Goal: Task Accomplishment & Management: Use online tool/utility

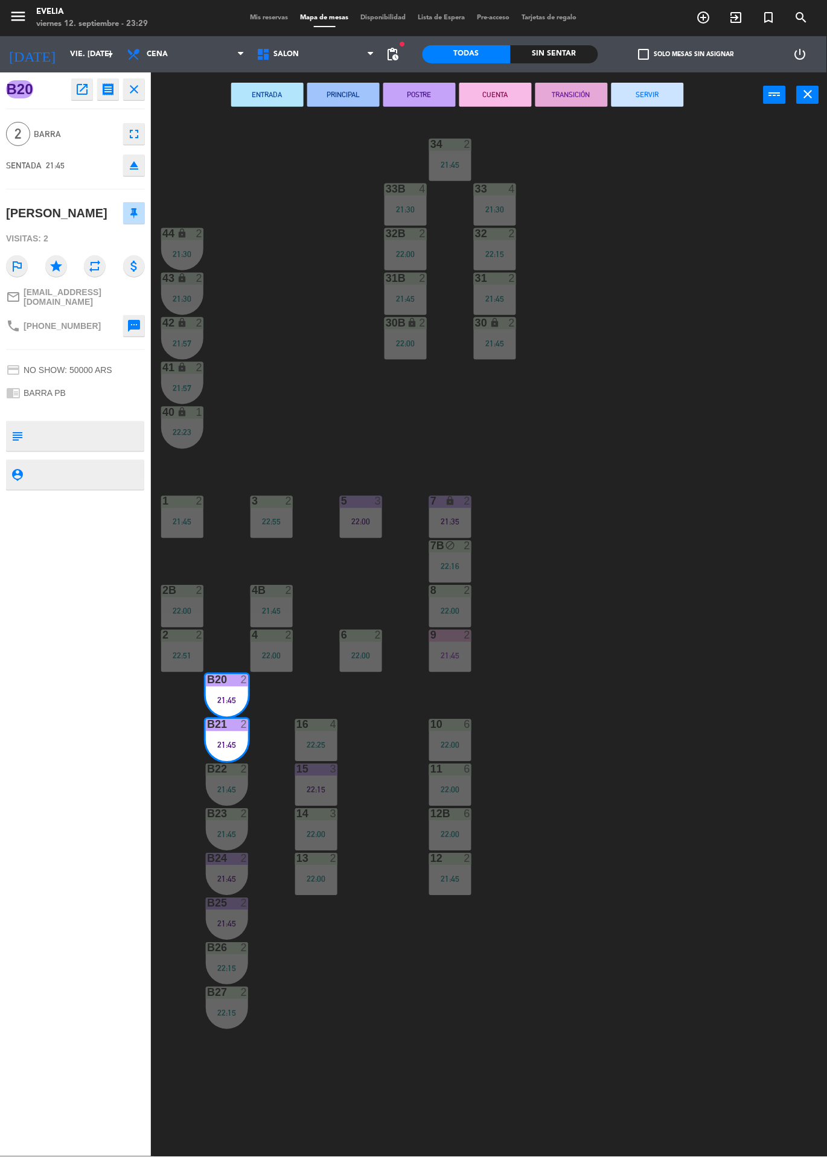
click at [670, 105] on button "SERVIR" at bounding box center [647, 95] width 72 height 24
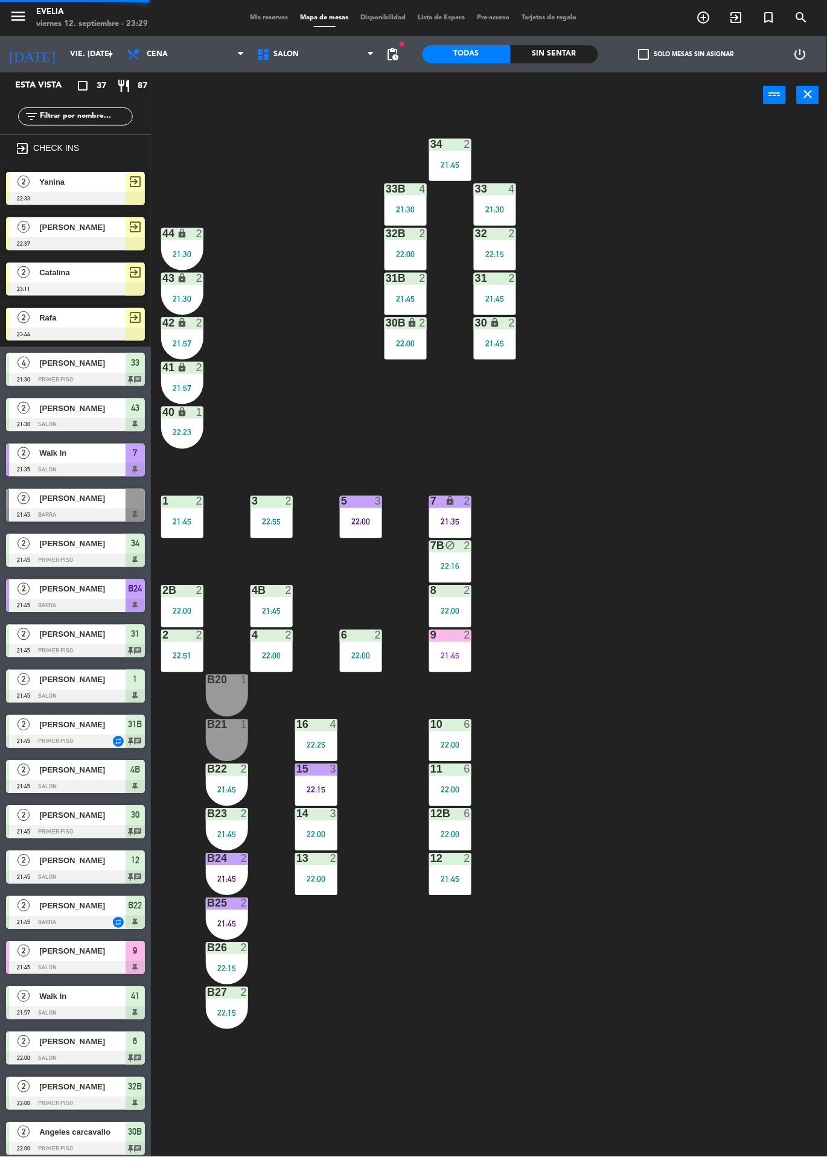
click at [244, 769] on div "2" at bounding box center [244, 769] width 7 height 11
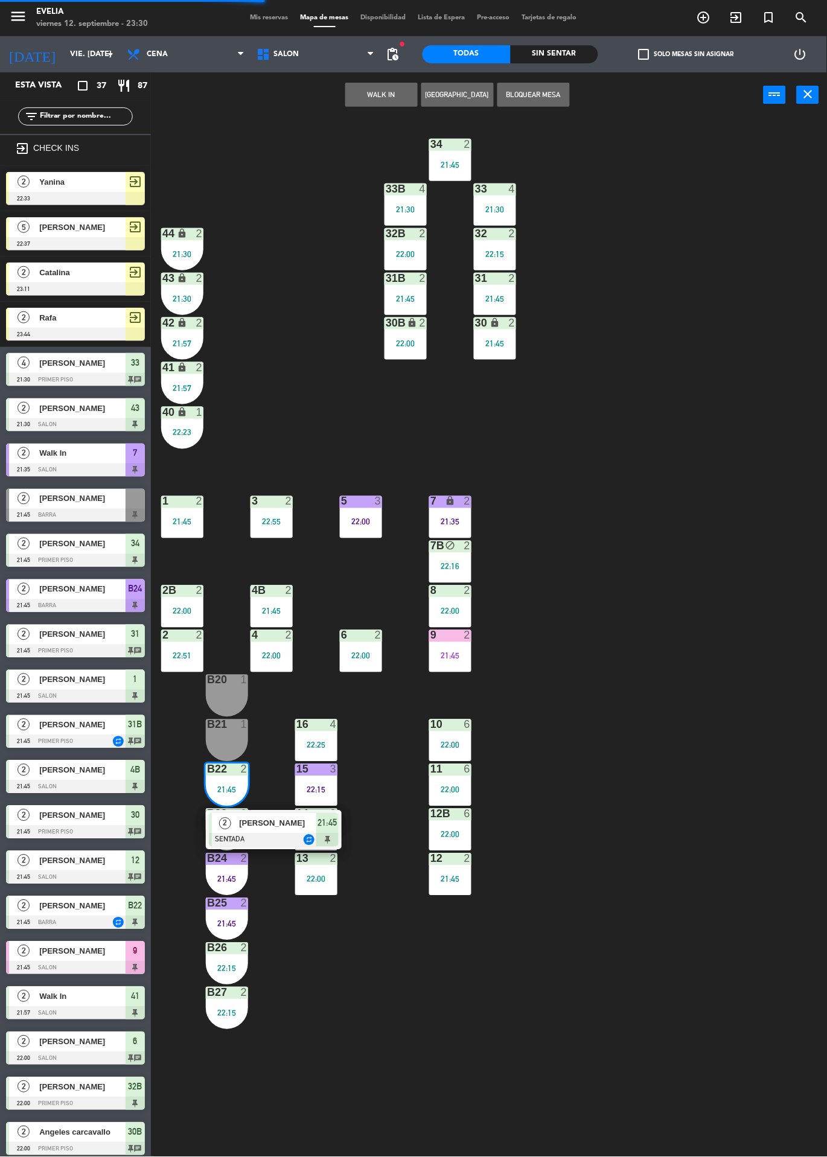
click at [273, 843] on div at bounding box center [274, 839] width 130 height 13
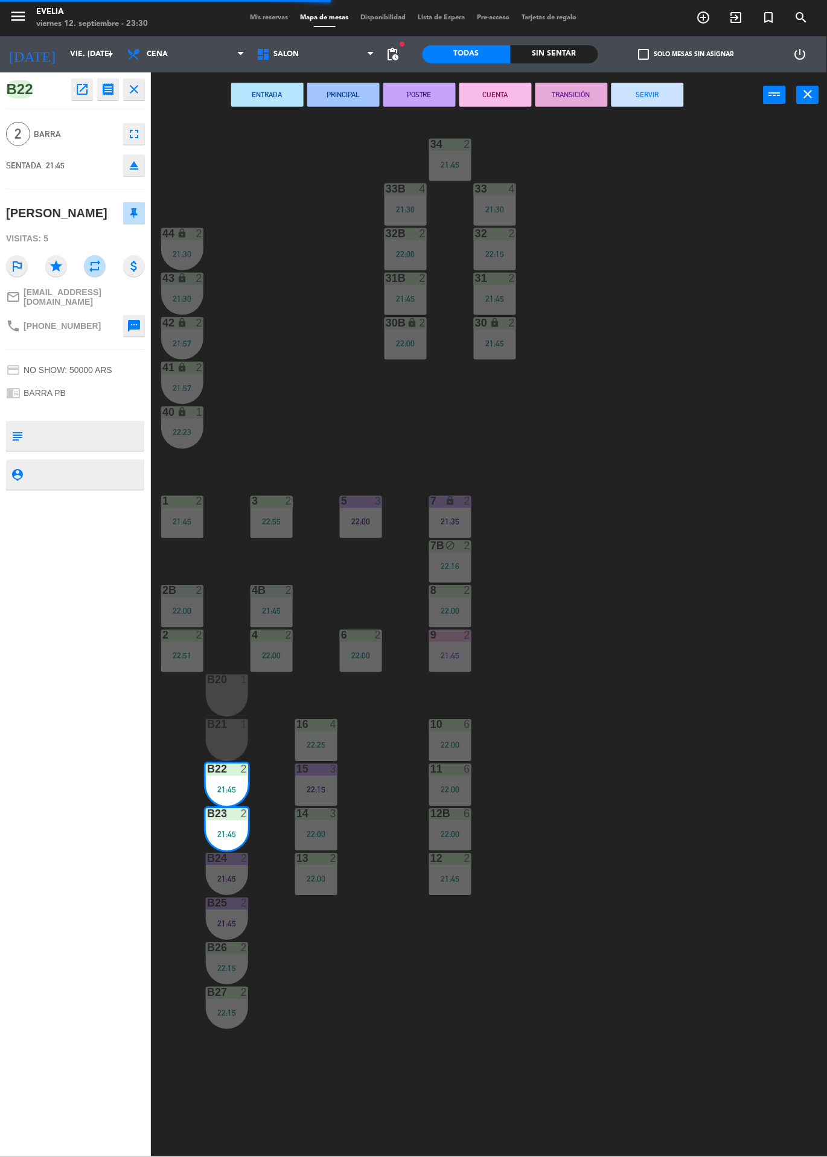
click at [646, 89] on button "SERVIR" at bounding box center [647, 95] width 72 height 24
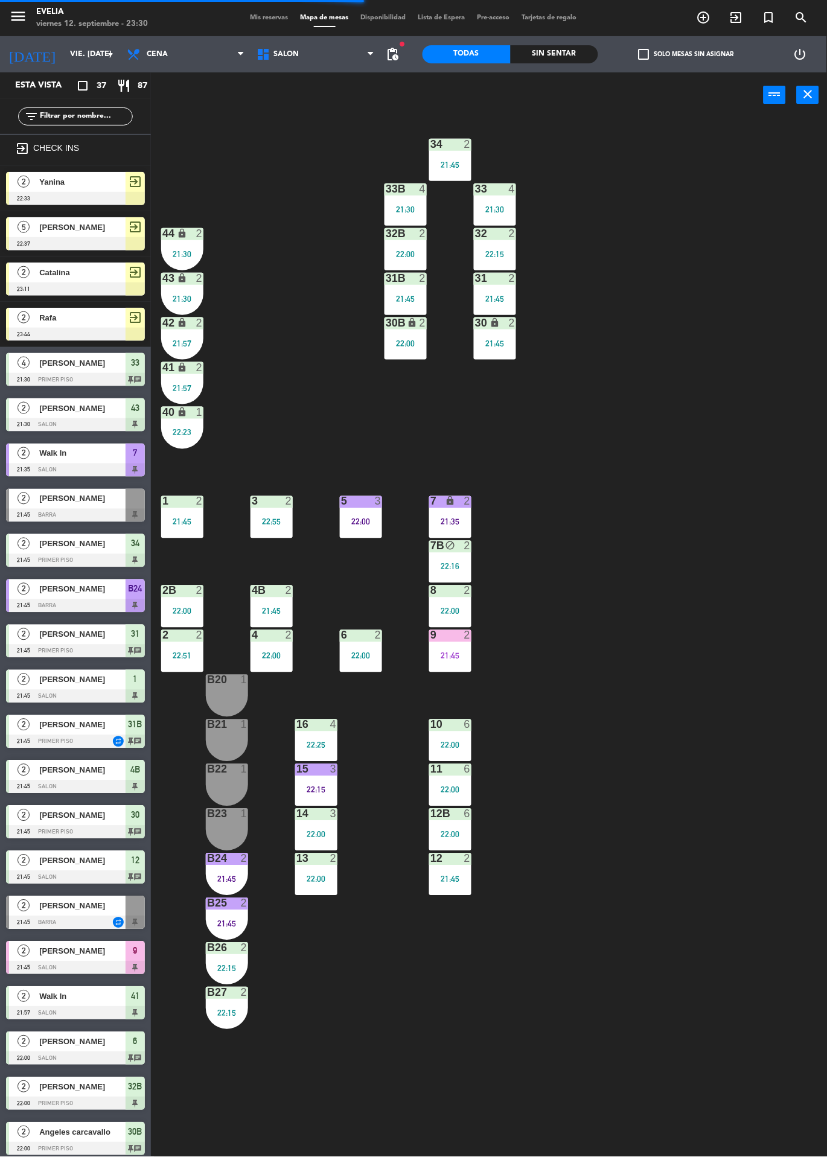
click at [238, 858] on div "2" at bounding box center [247, 858] width 20 height 11
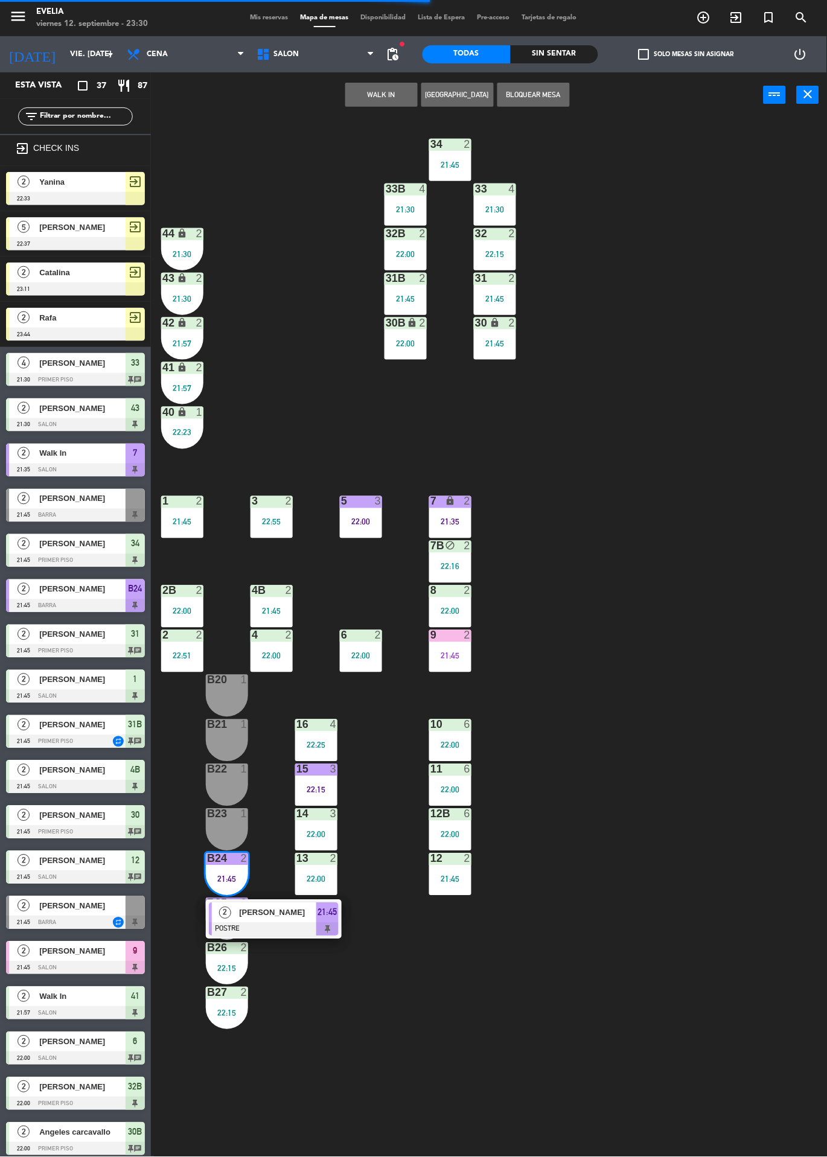
click at [286, 915] on span "[PERSON_NAME]" at bounding box center [277, 912] width 77 height 13
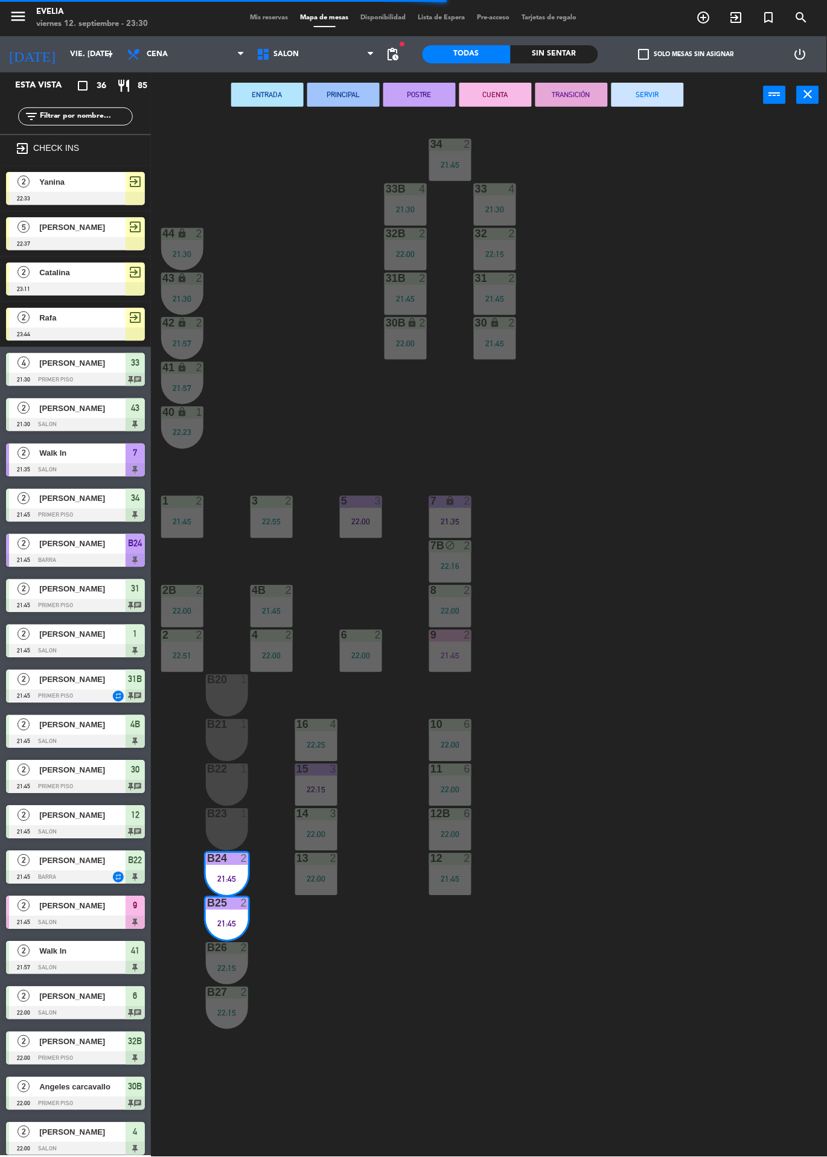
click at [674, 88] on button "SERVIR" at bounding box center [647, 95] width 72 height 24
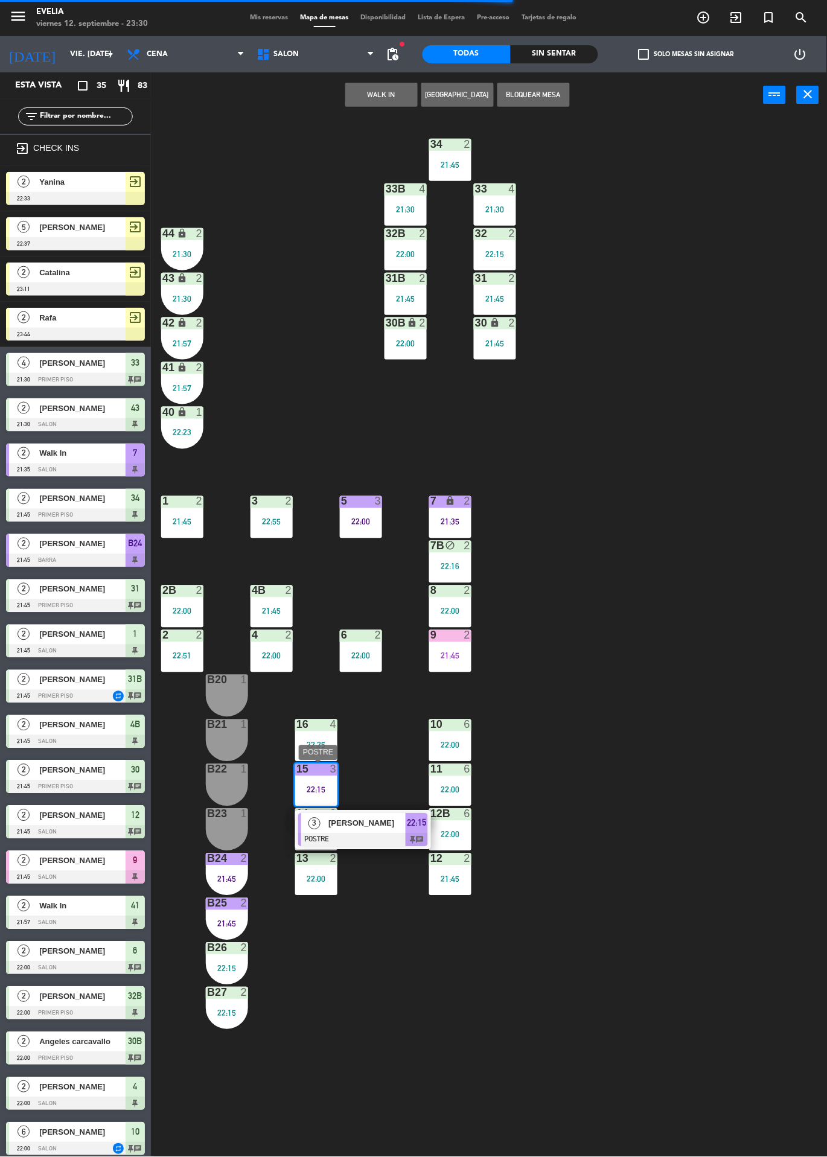
click at [384, 831] on div "[PERSON_NAME]" at bounding box center [366, 824] width 78 height 20
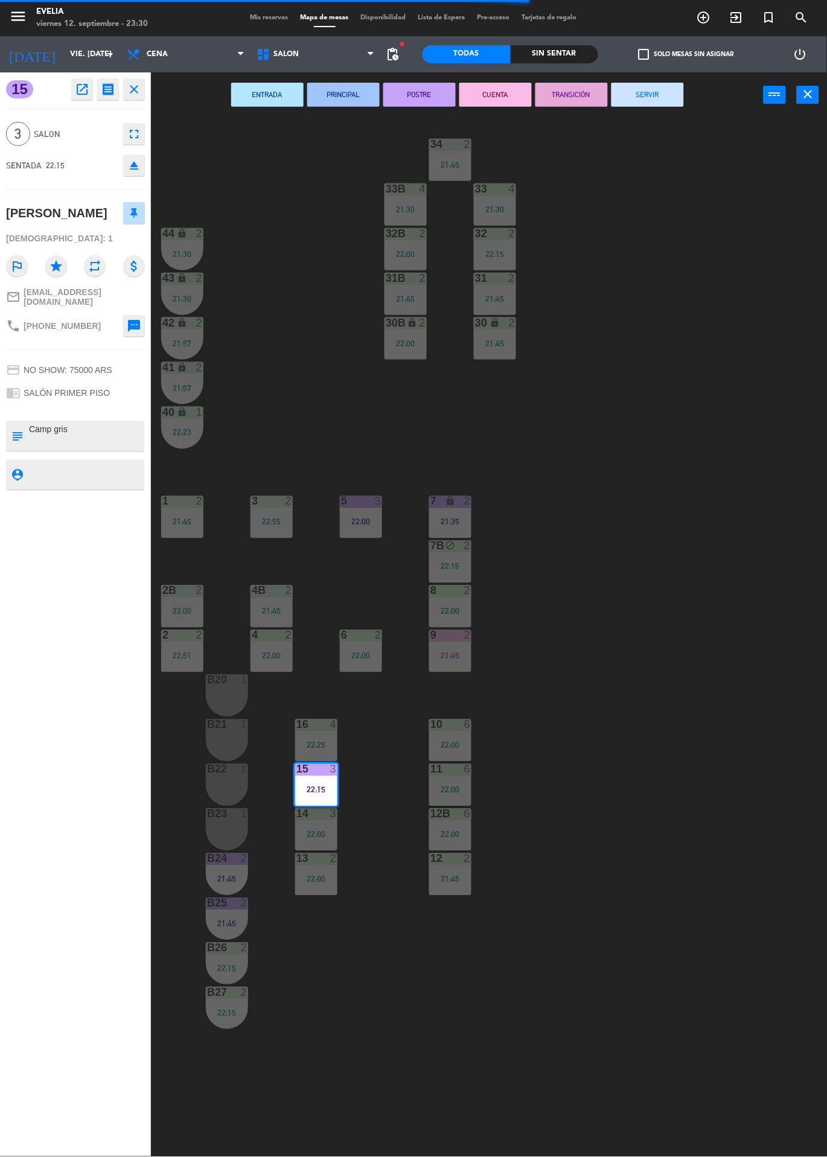
click at [660, 100] on button "SERVIR" at bounding box center [647, 95] width 72 height 24
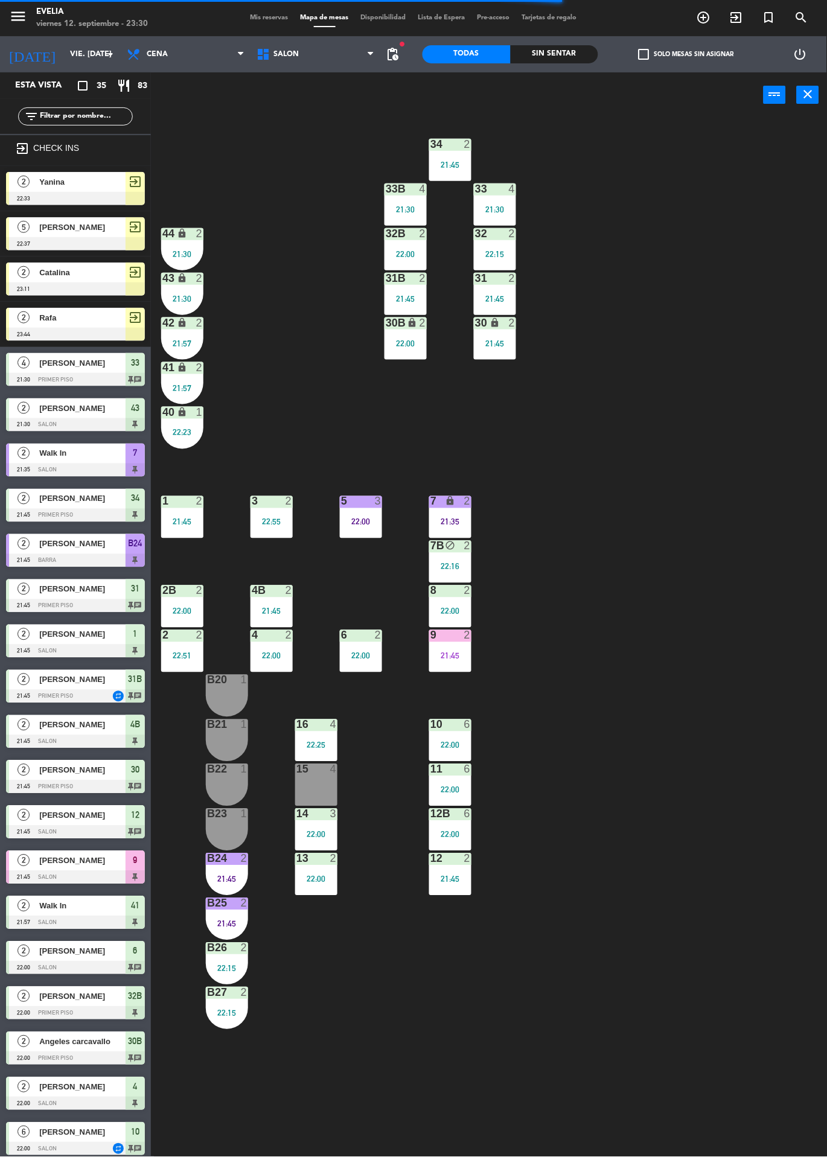
click at [315, 792] on div "15 4" at bounding box center [316, 785] width 42 height 42
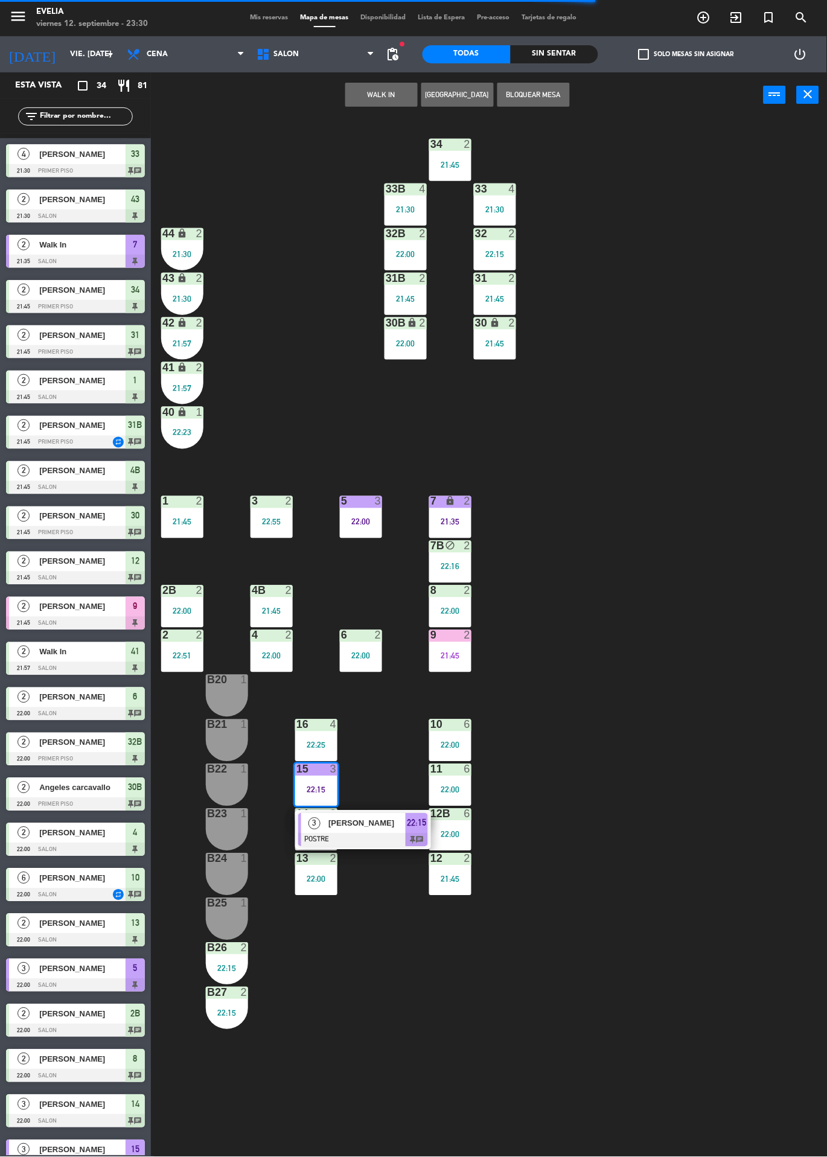
click at [709, 449] on div "34 2 21:45 33B 4 21:30 33 4 21:30 44 lock 2 21:30 32B 2 22:00 32 2 22:15 43 loc…" at bounding box center [492, 637] width 667 height 1039
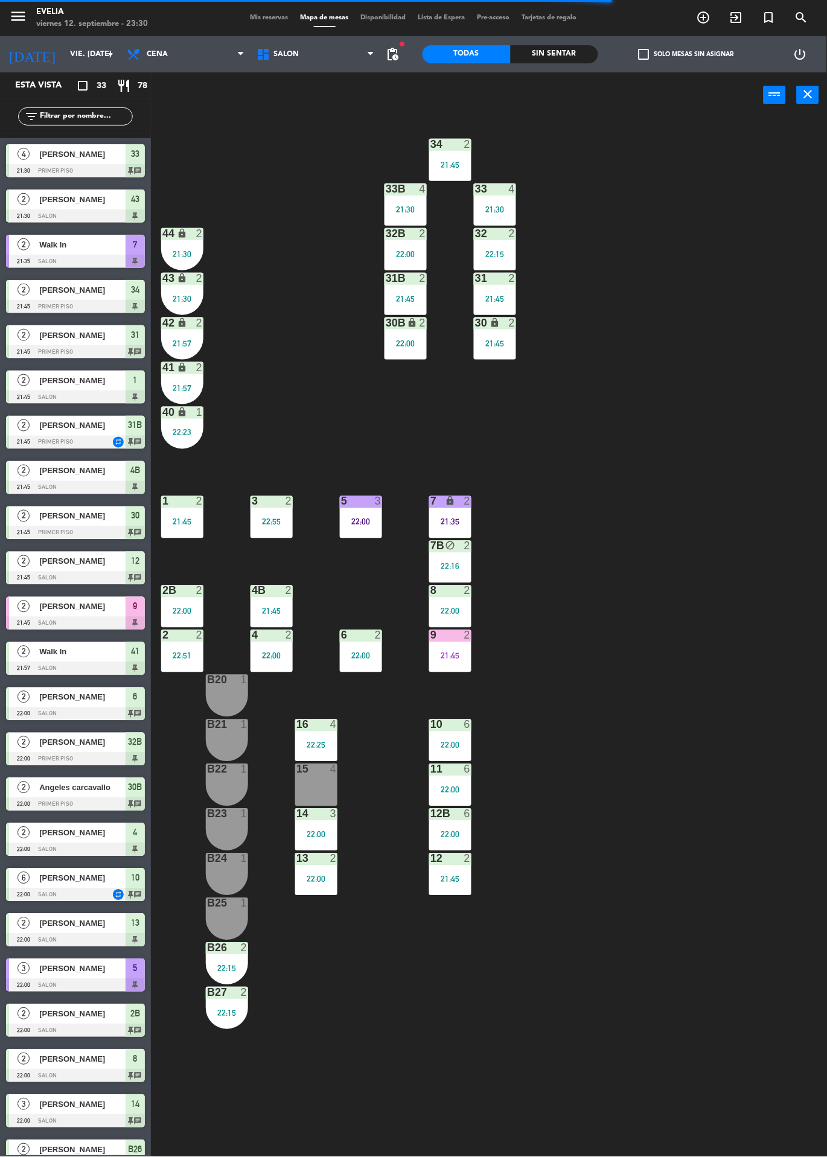
scroll to position [0, 0]
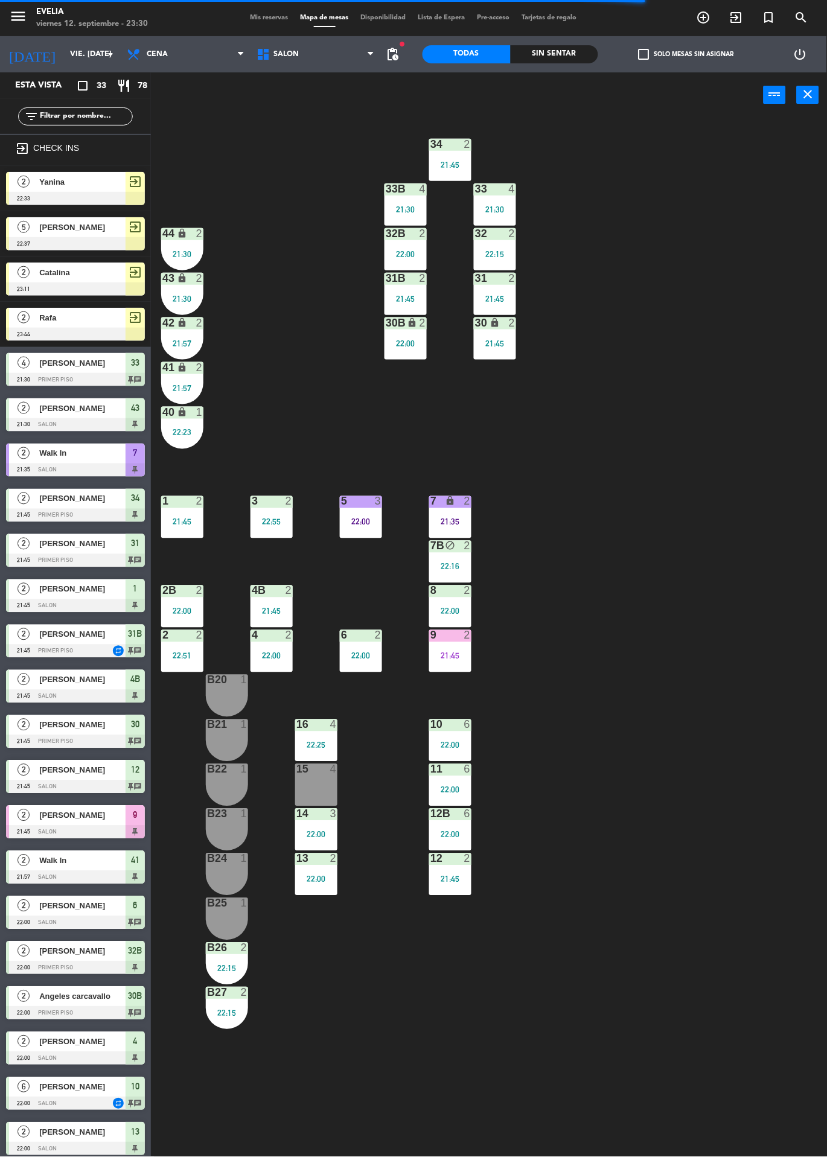
click at [549, 59] on div "Sin sentar" at bounding box center [555, 54] width 88 height 18
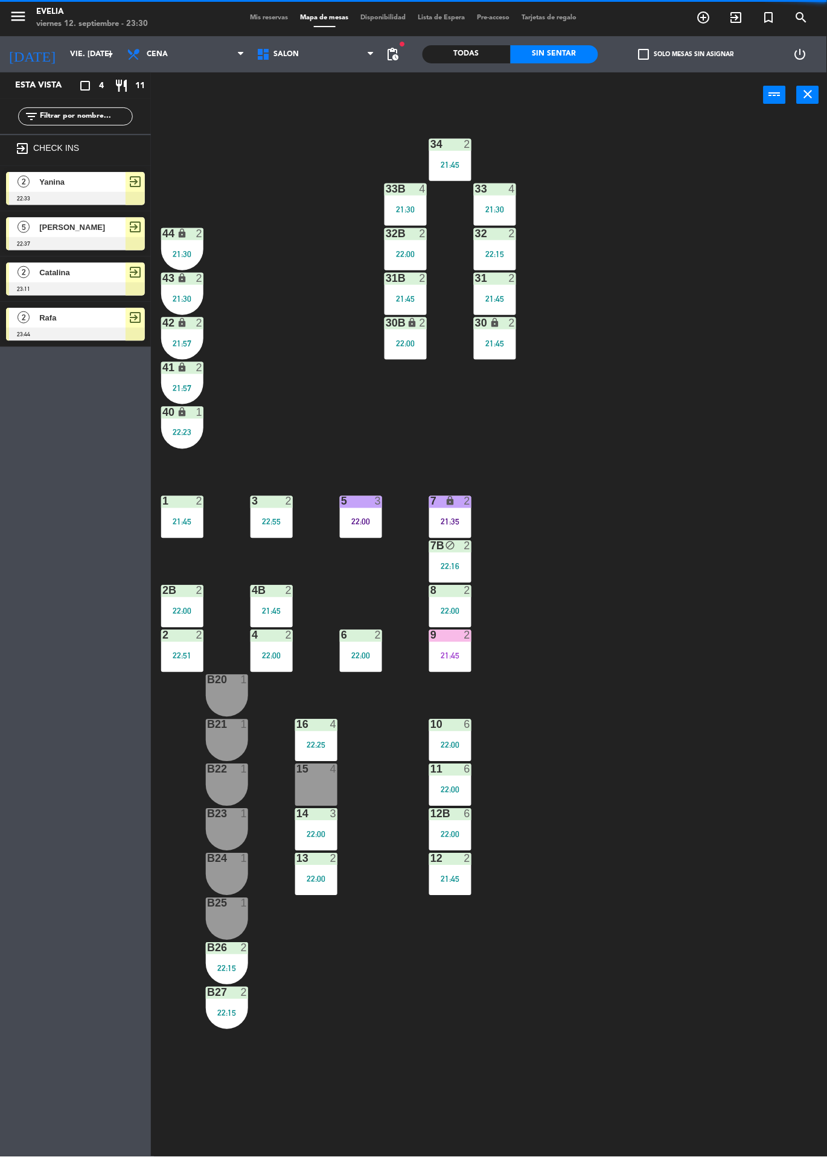
click at [100, 243] on div at bounding box center [75, 243] width 139 height 13
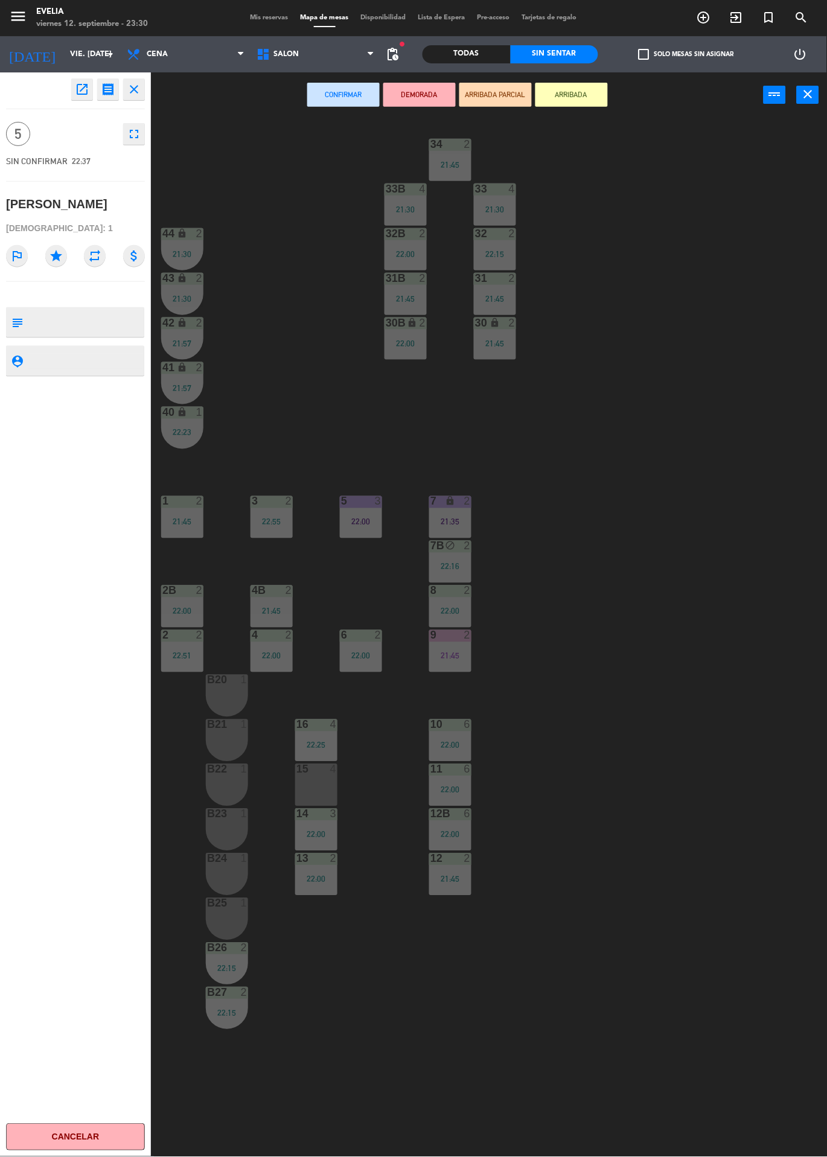
click at [316, 789] on div "15 4" at bounding box center [316, 785] width 42 height 42
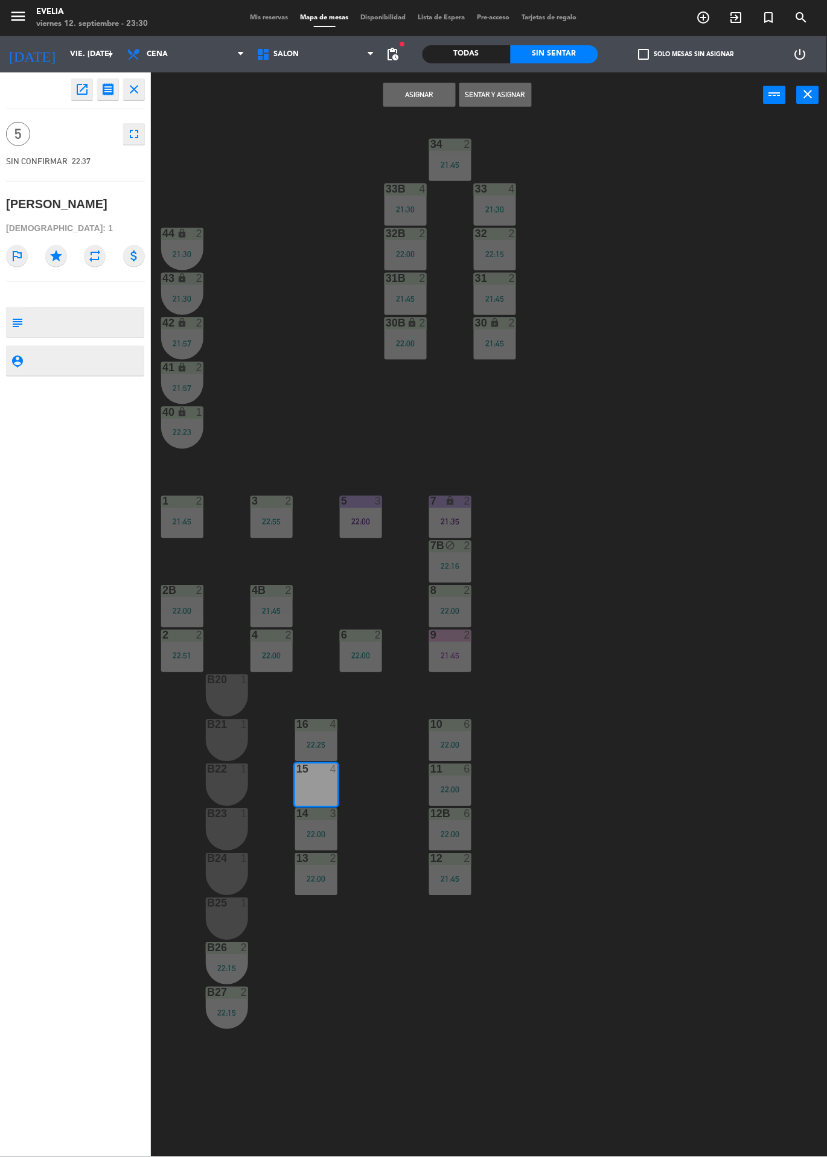
click at [441, 101] on button "Asignar" at bounding box center [419, 95] width 72 height 24
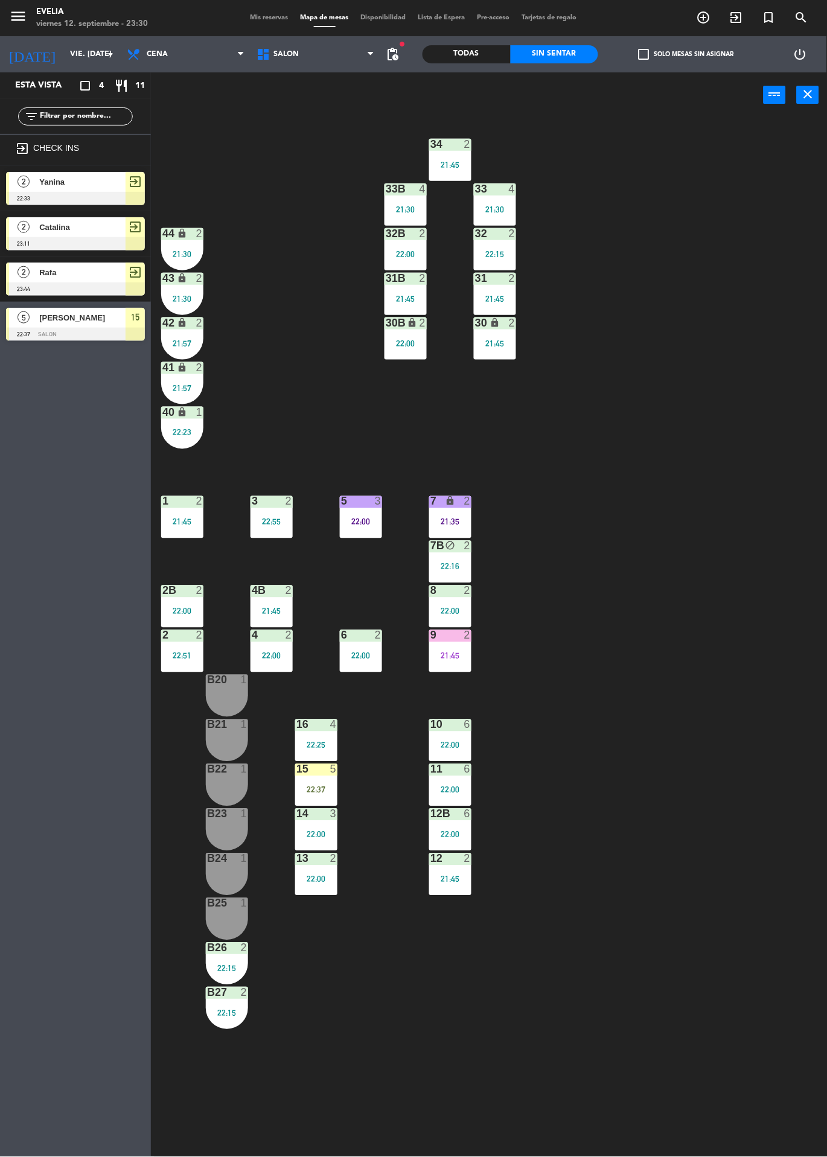
click at [320, 782] on div "15 5 22:37" at bounding box center [316, 785] width 42 height 42
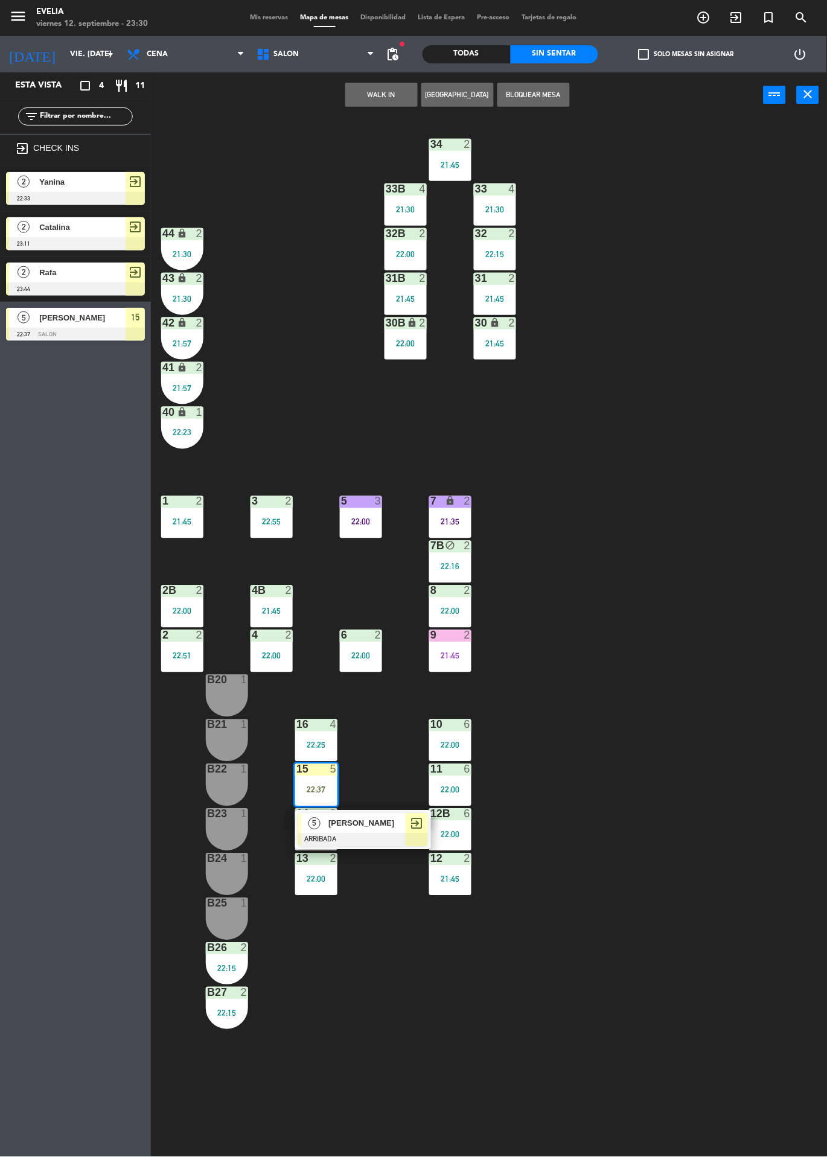
click at [394, 812] on div "5 [PERSON_NAME] exit_to_app" at bounding box center [363, 830] width 136 height 39
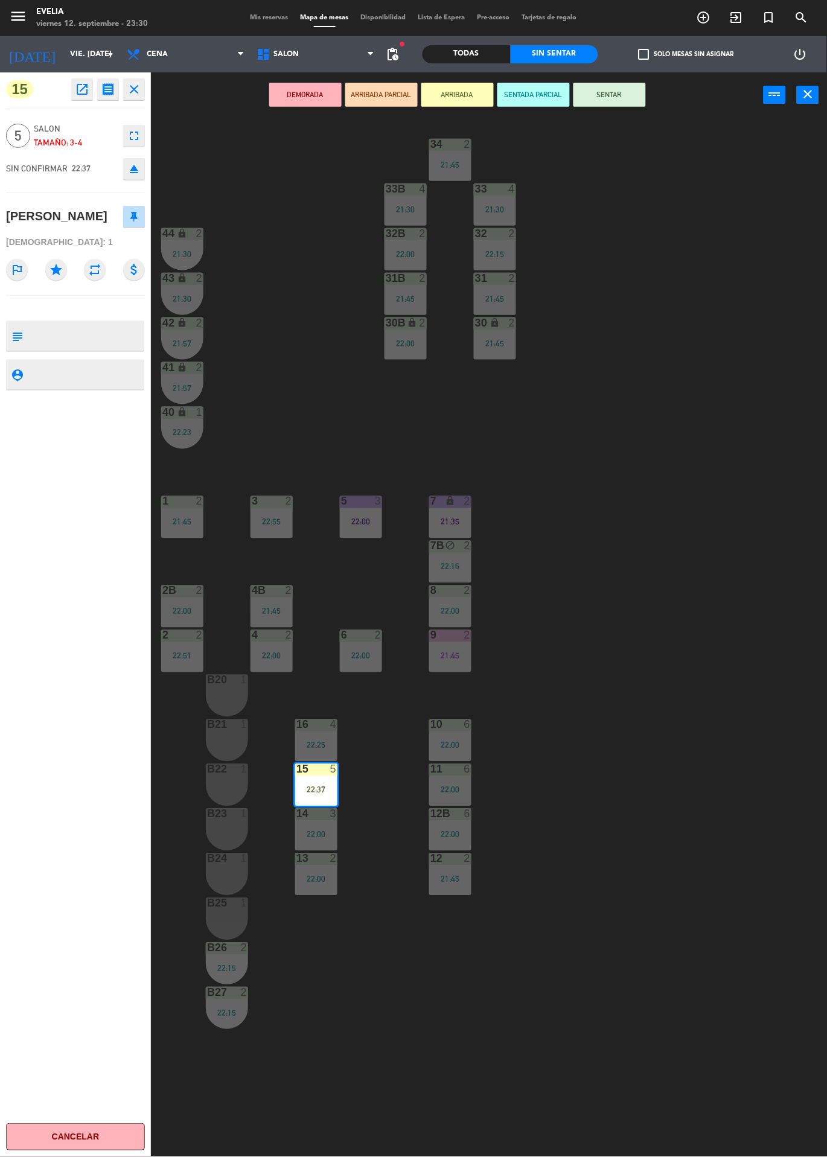
click at [605, 94] on button "SENTAR" at bounding box center [609, 95] width 72 height 24
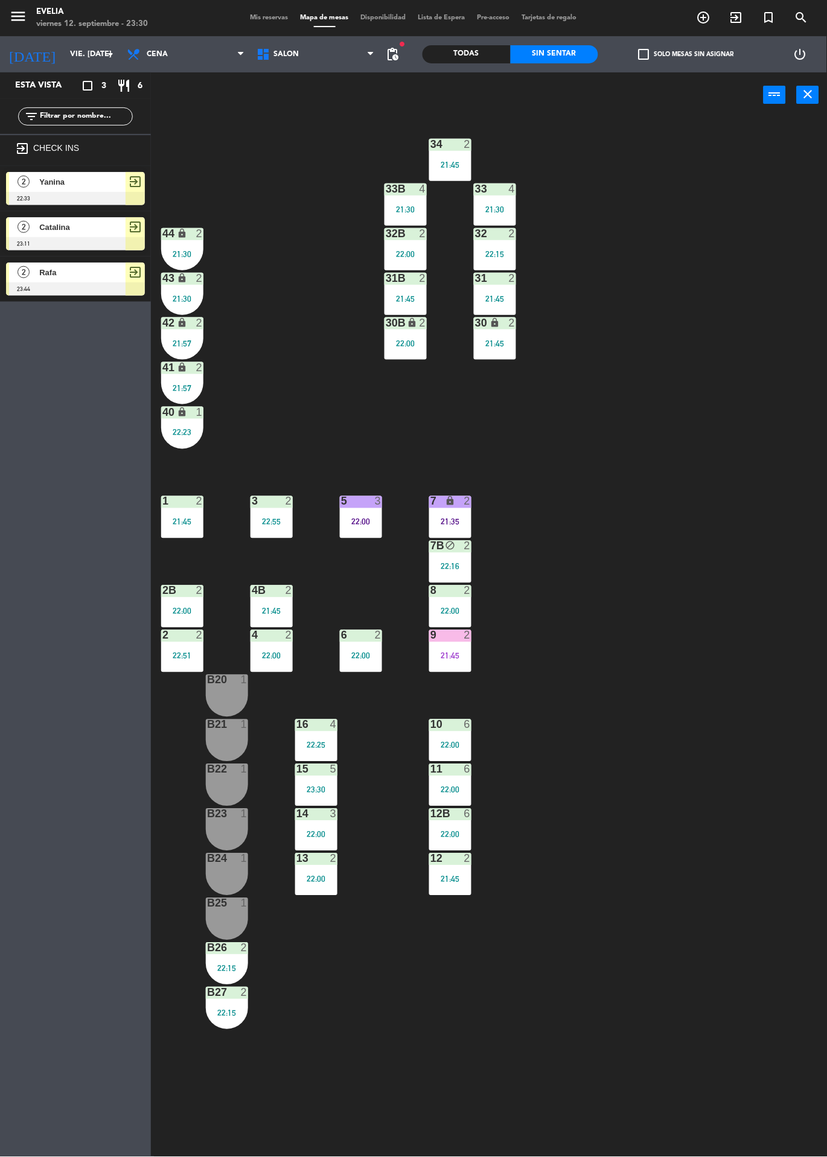
click at [104, 193] on div at bounding box center [75, 198] width 139 height 13
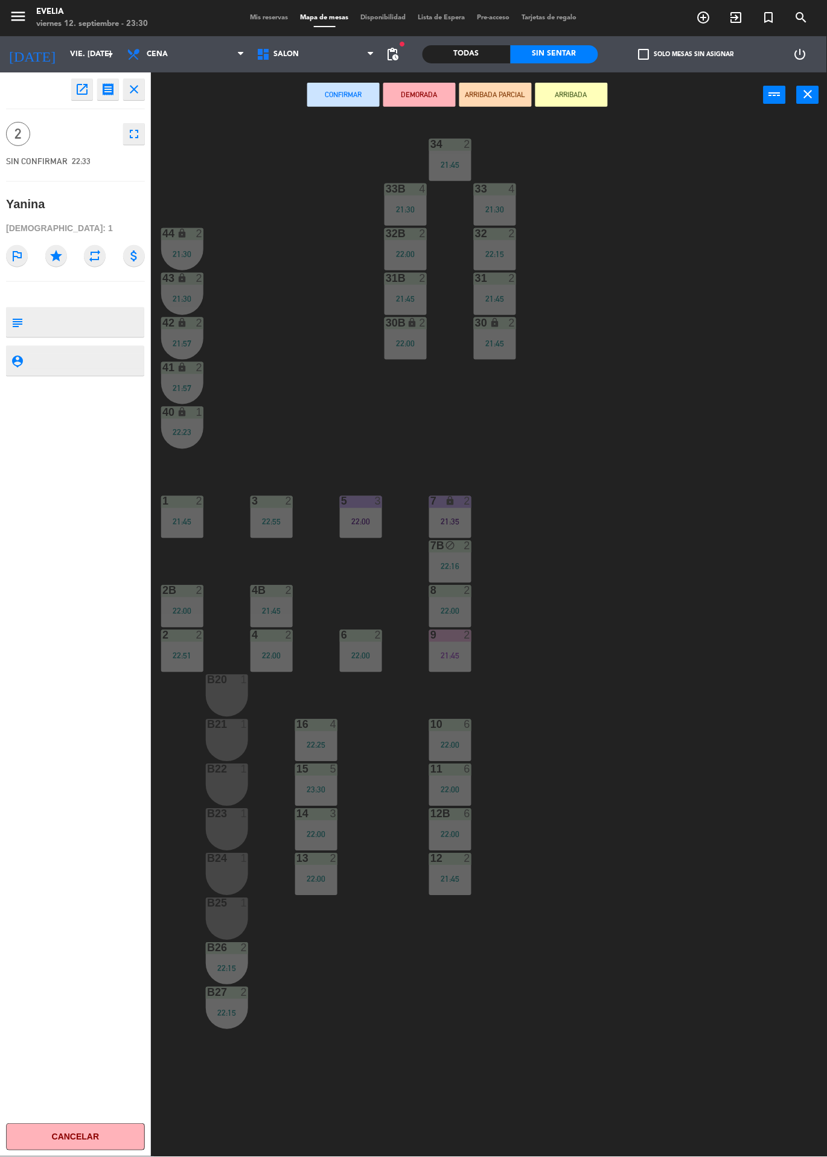
click at [611, 423] on div "34 2 21:45 33B 4 21:30 33 4 21:30 44 lock 2 21:30 32B 2 22:00 32 2 22:15 43 loc…" at bounding box center [492, 637] width 667 height 1039
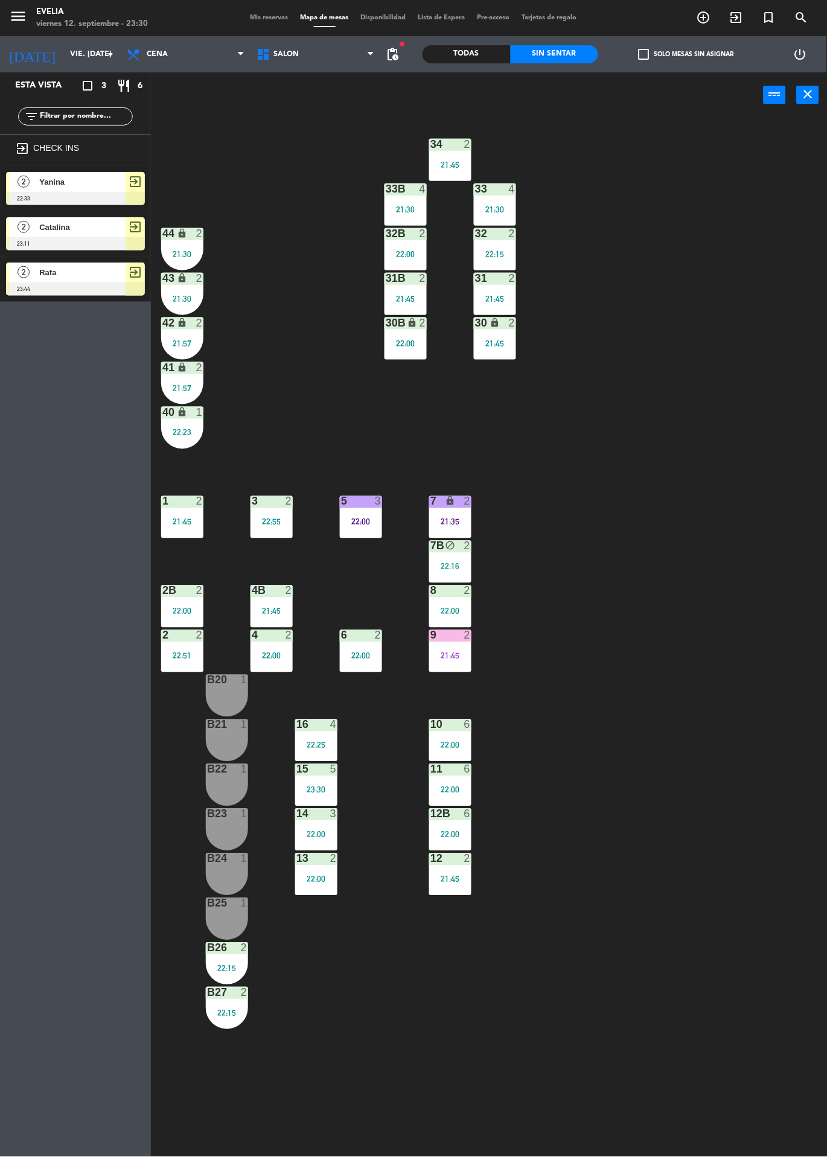
click at [110, 190] on div "Yanina" at bounding box center [82, 182] width 88 height 20
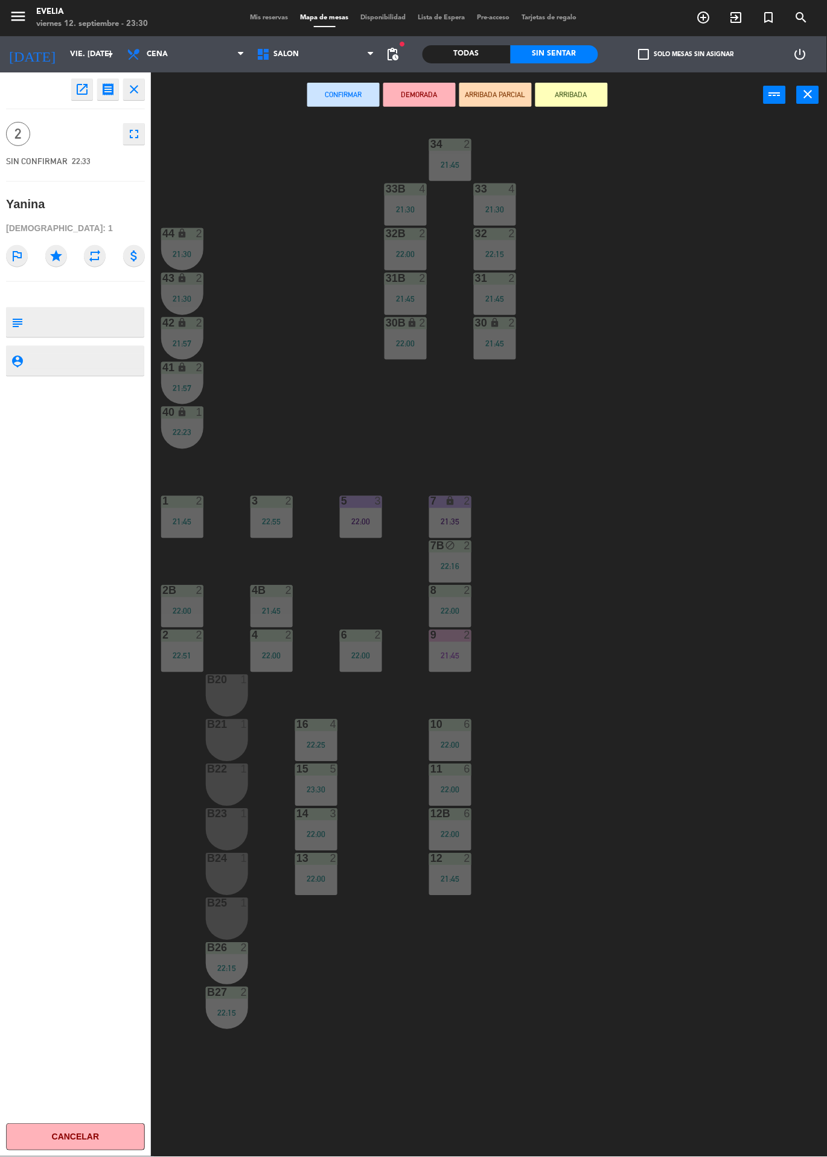
click at [591, 405] on div "34 2 21:45 33B 4 21:30 33 4 21:30 44 lock 2 21:30 32B 2 22:00 32 2 22:15 43 loc…" at bounding box center [492, 637] width 667 height 1039
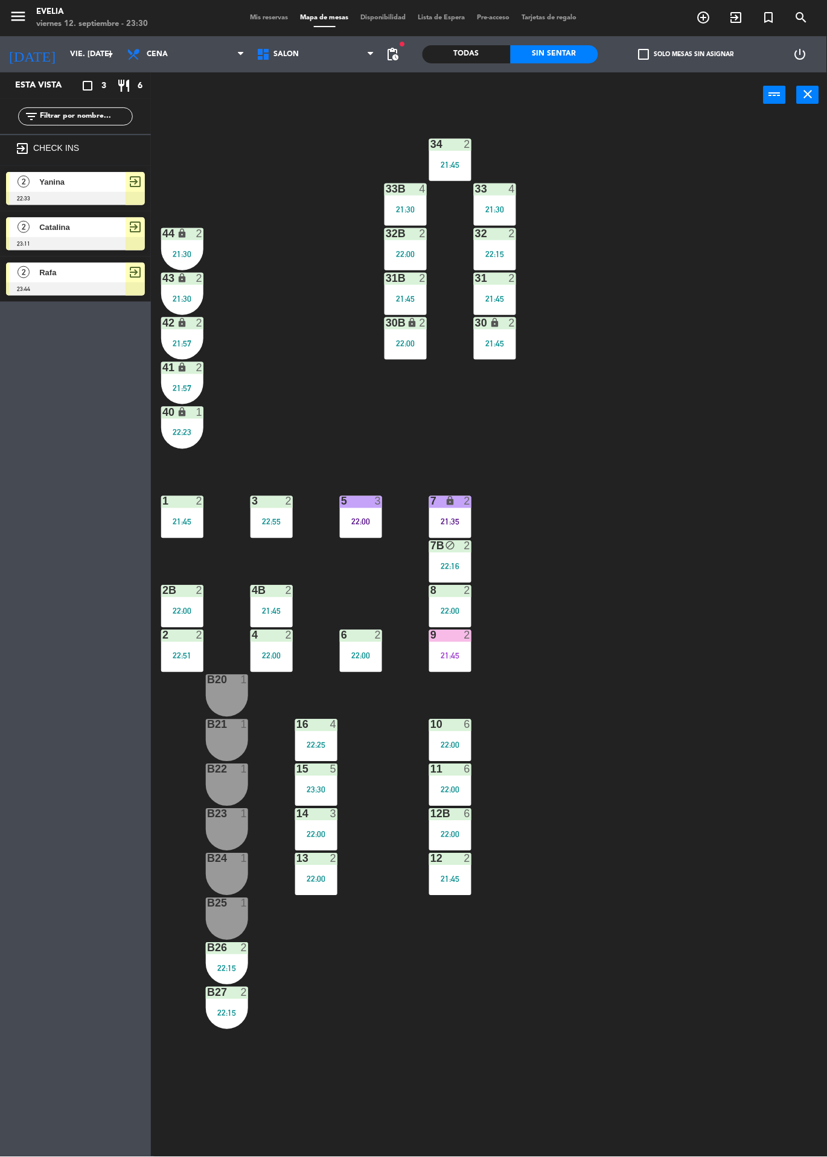
click at [242, 702] on div "B20 1" at bounding box center [227, 696] width 42 height 42
click at [234, 738] on div "B21 1" at bounding box center [227, 740] width 42 height 42
click at [235, 789] on div "B22 1" at bounding box center [227, 785] width 42 height 42
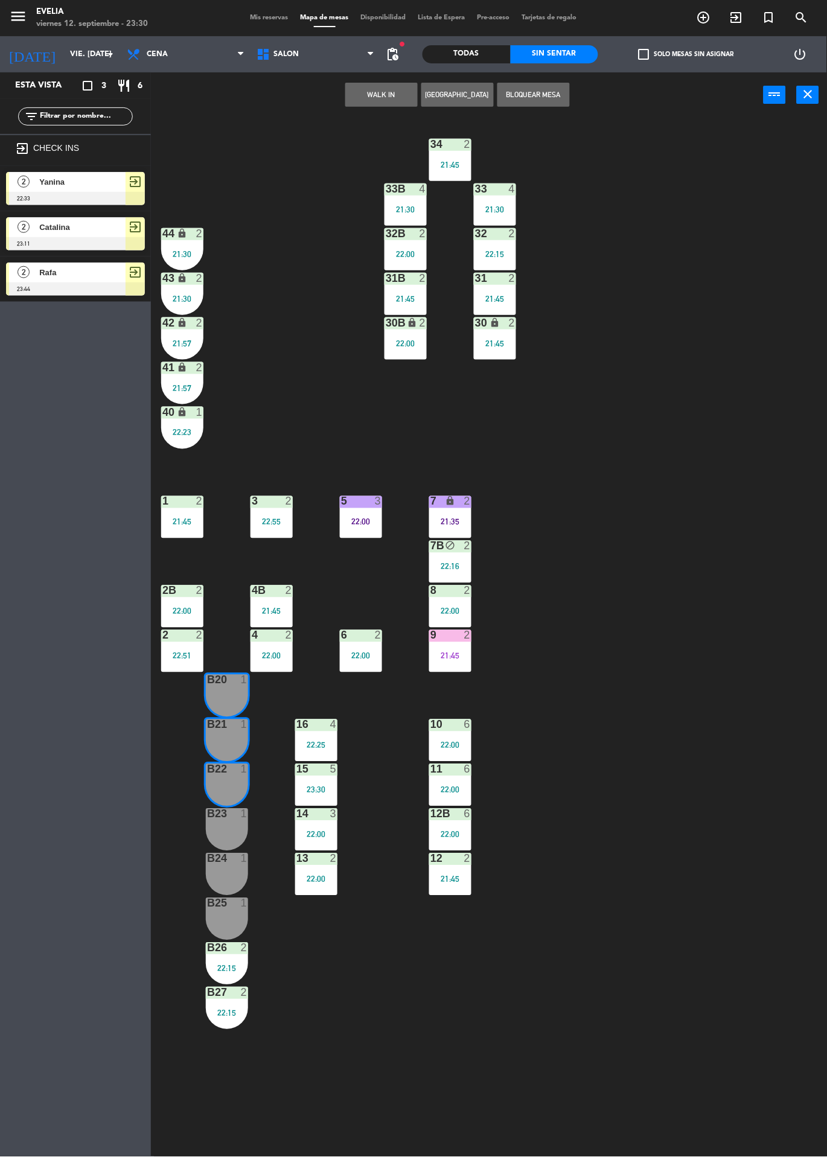
click at [237, 814] on div "1" at bounding box center [247, 814] width 20 height 11
click at [231, 861] on div at bounding box center [227, 858] width 20 height 11
click at [238, 920] on div "B25 1" at bounding box center [227, 919] width 42 height 42
click at [387, 96] on button "WALK IN" at bounding box center [381, 95] width 72 height 24
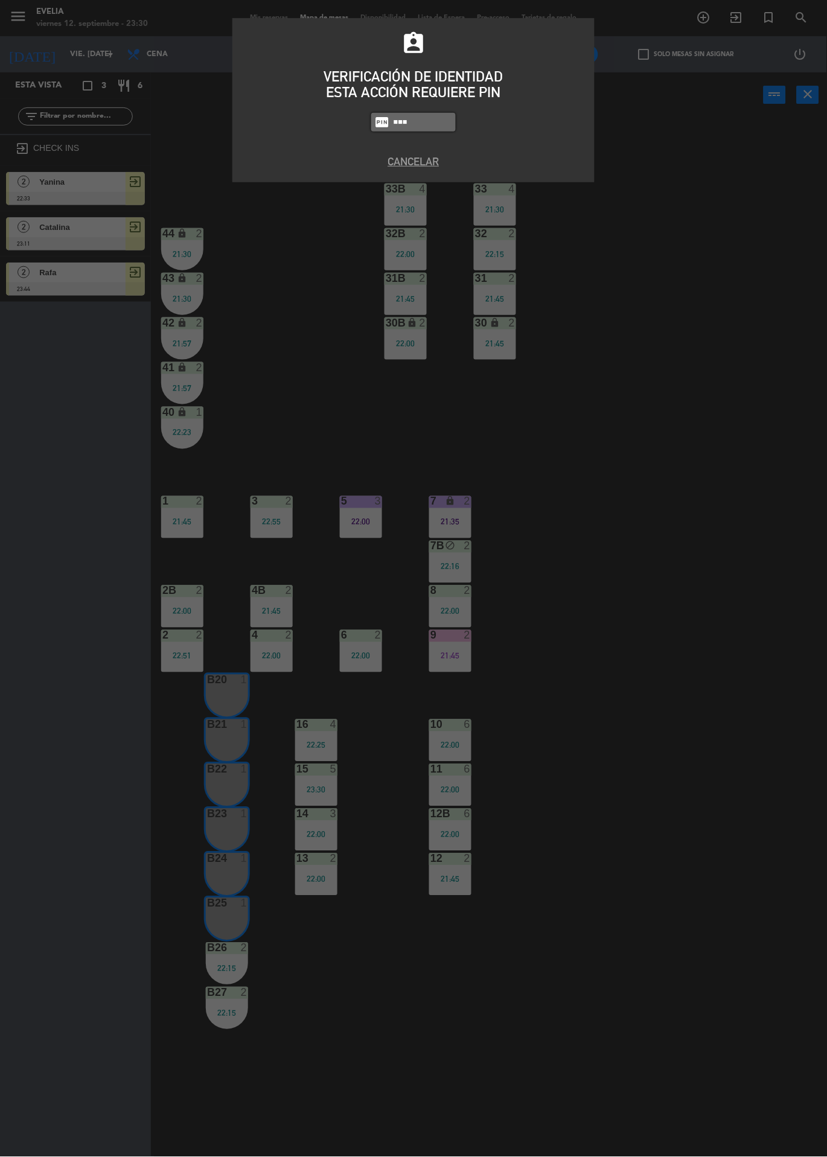
type input "6389"
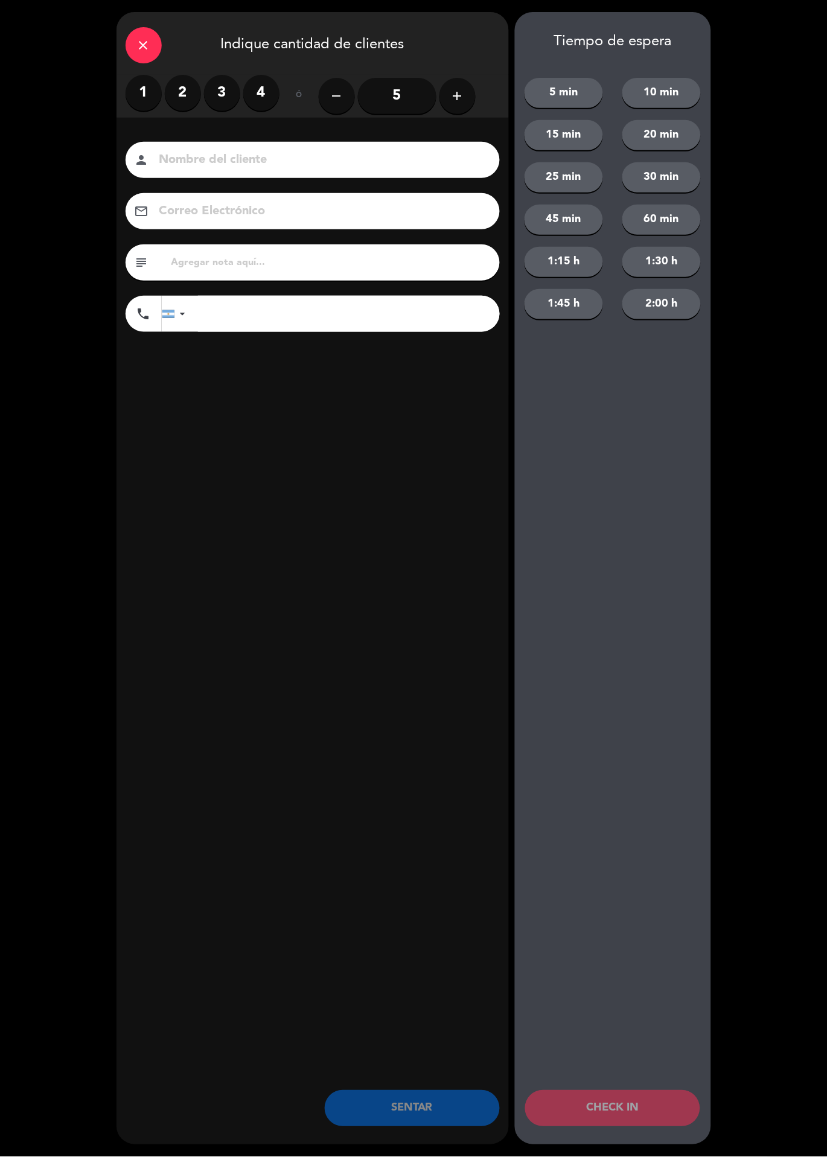
click at [456, 95] on icon "add" at bounding box center [457, 96] width 14 height 14
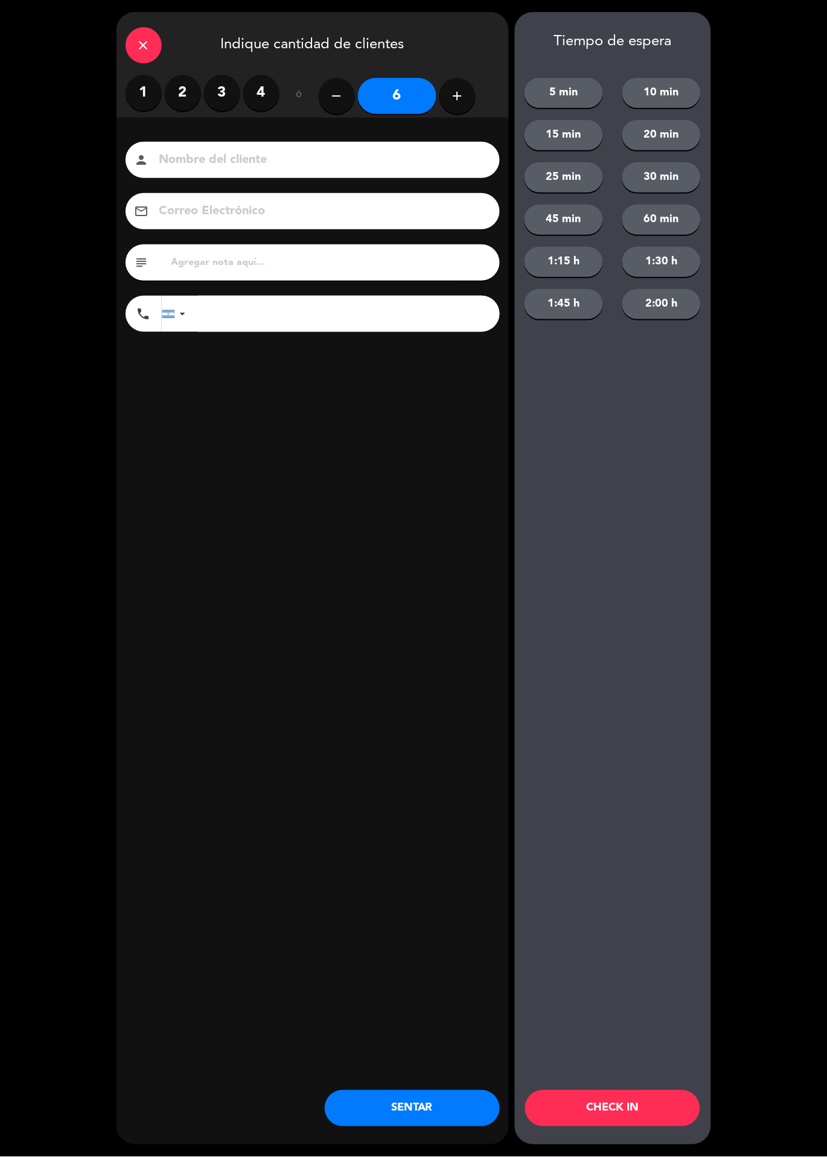
click at [676, 1115] on button "CHECK IN" at bounding box center [612, 1109] width 175 height 36
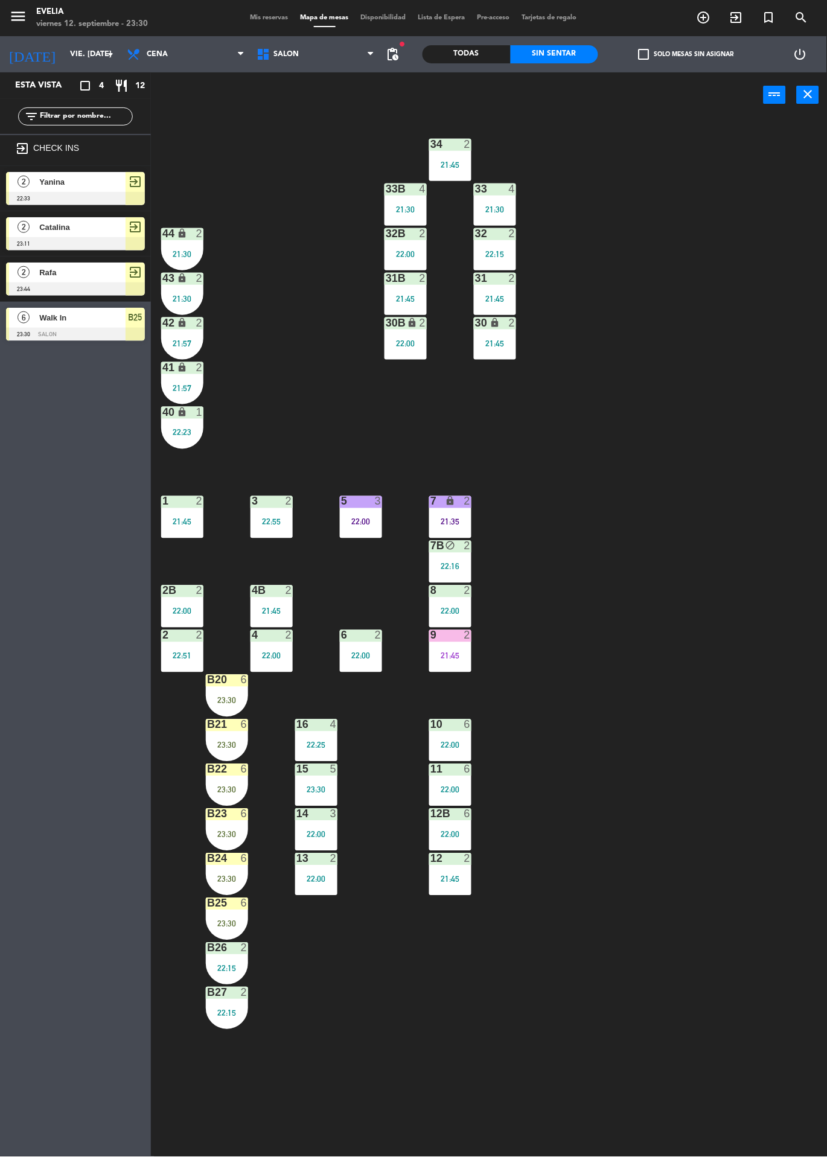
click at [224, 694] on div "B20 6 23:30" at bounding box center [227, 696] width 42 height 42
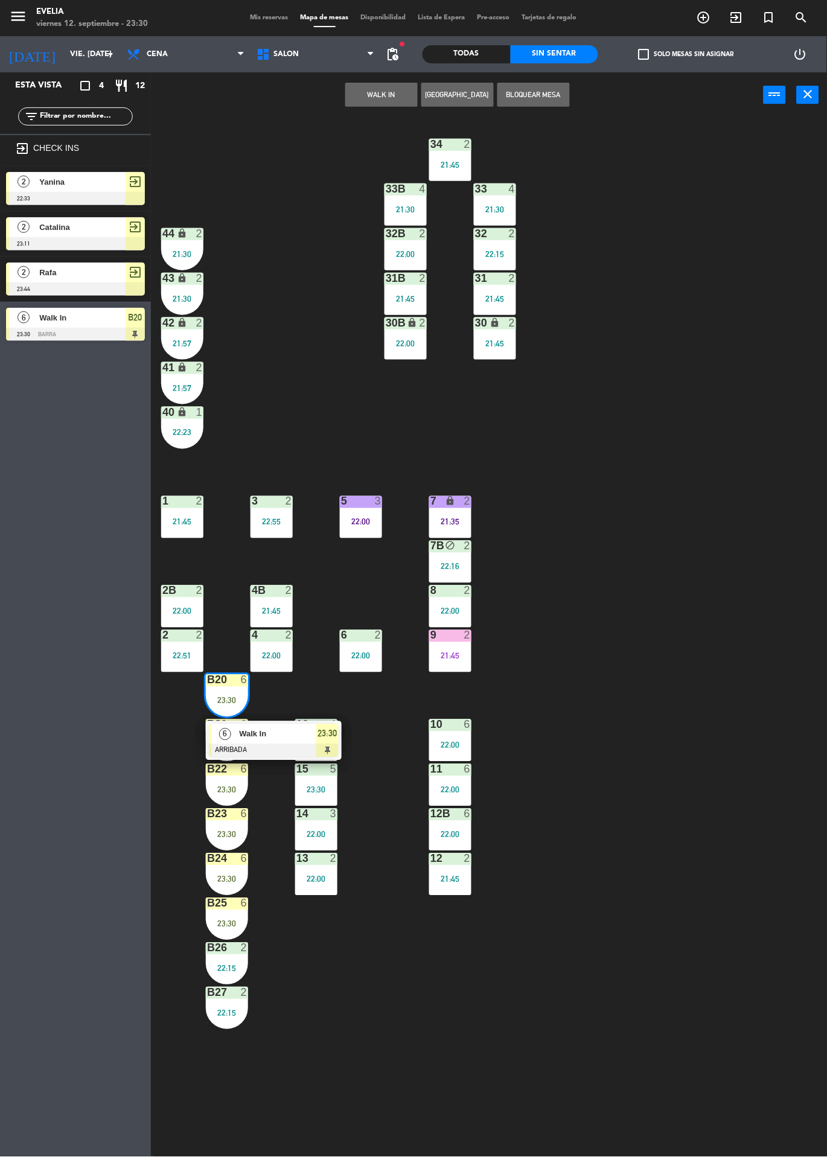
click at [275, 744] on div at bounding box center [274, 750] width 130 height 13
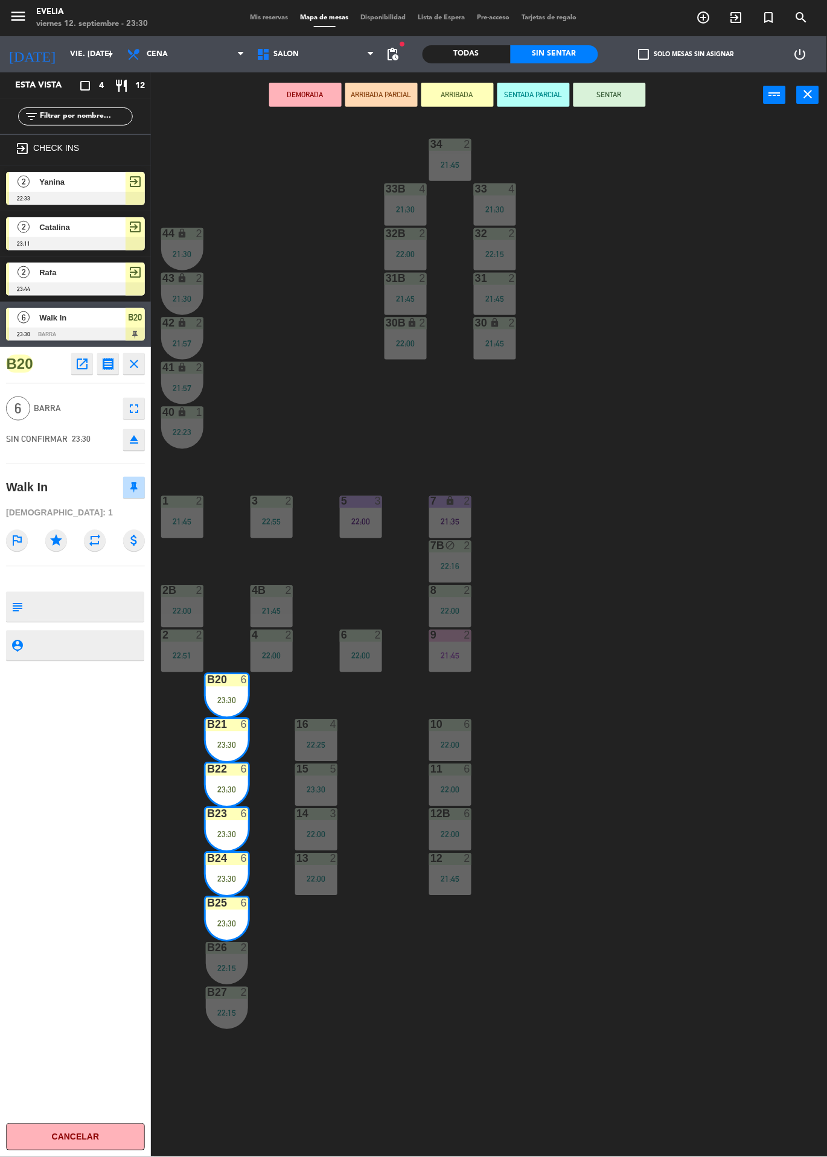
click at [632, 104] on button "SENTAR" at bounding box center [609, 95] width 72 height 24
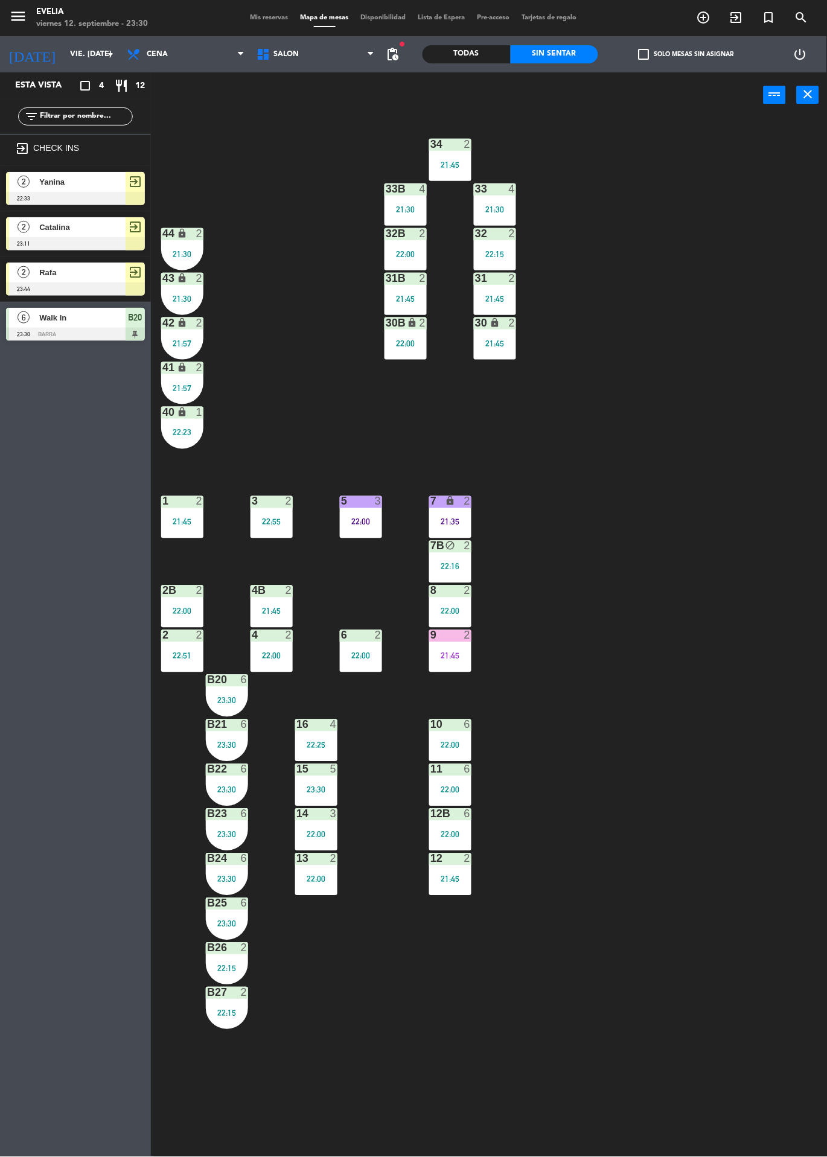
click at [254, 18] on span "Mis reservas" at bounding box center [269, 17] width 50 height 7
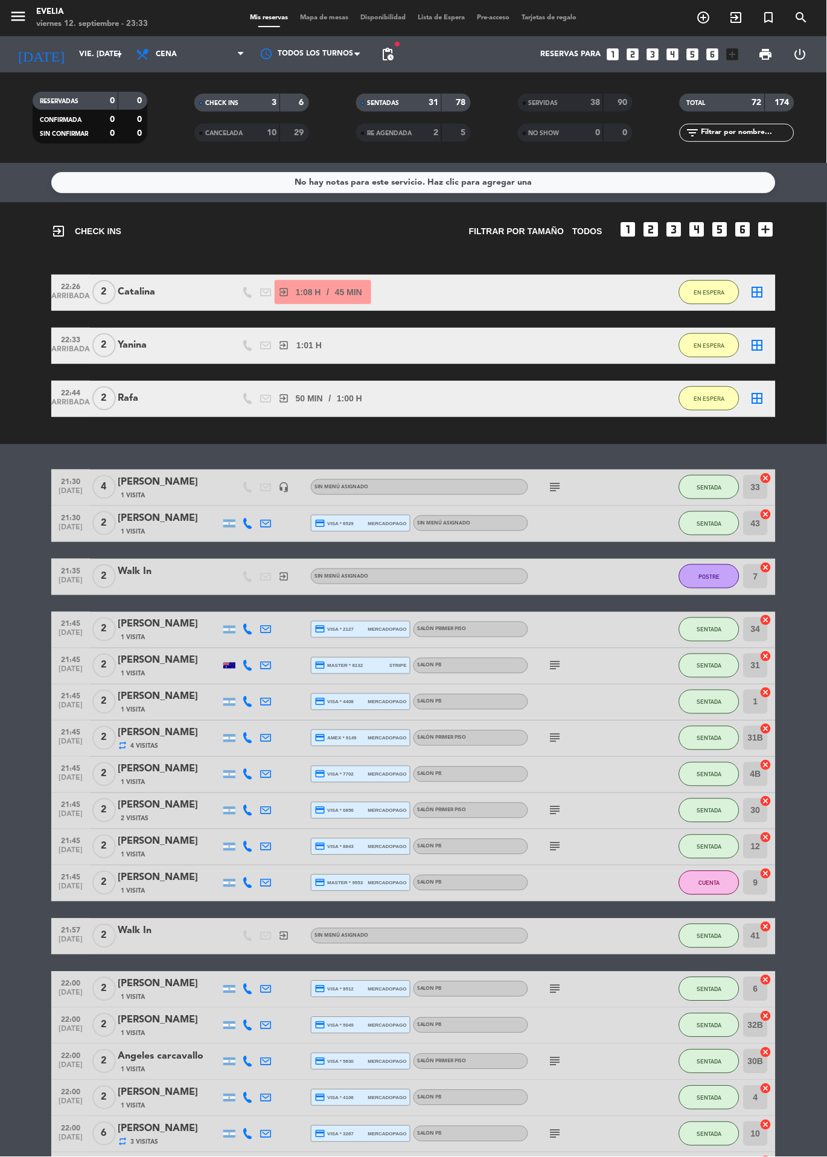
click at [330, 15] on span "Mapa de mesas" at bounding box center [325, 17] width 60 height 7
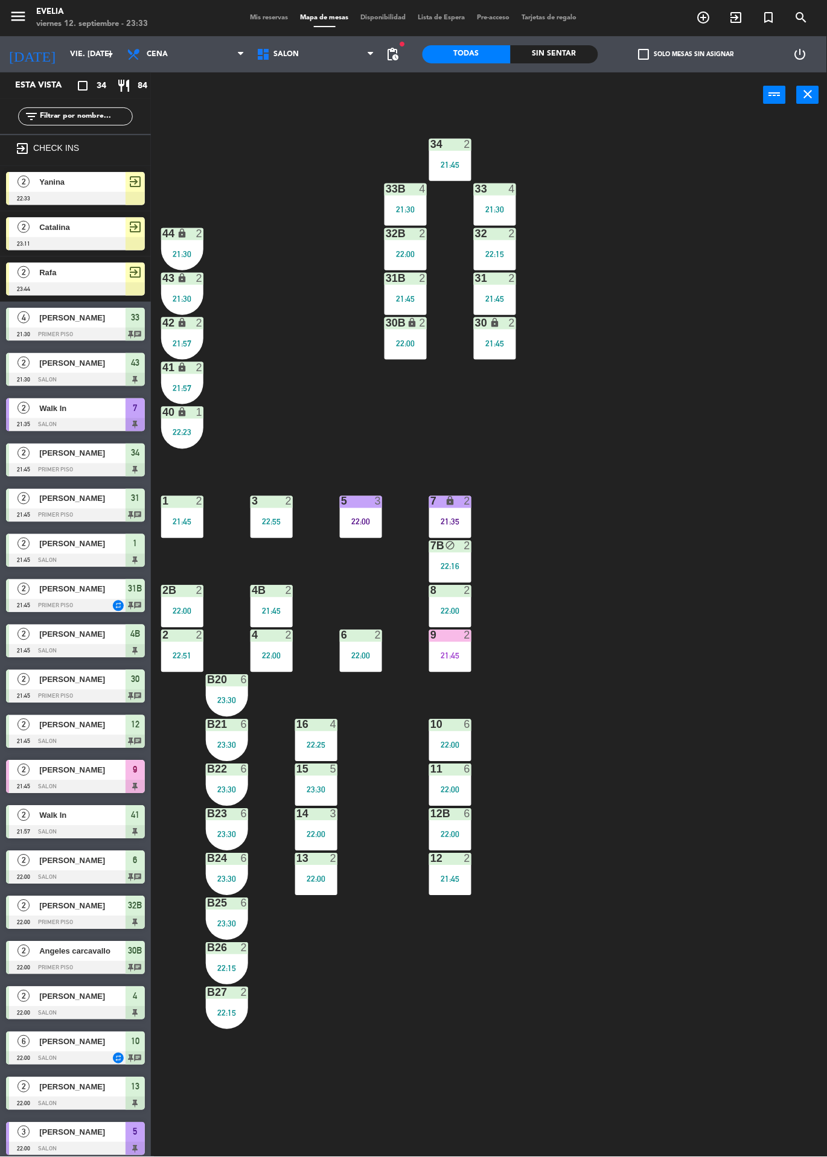
click at [180, 497] on div at bounding box center [183, 501] width 20 height 11
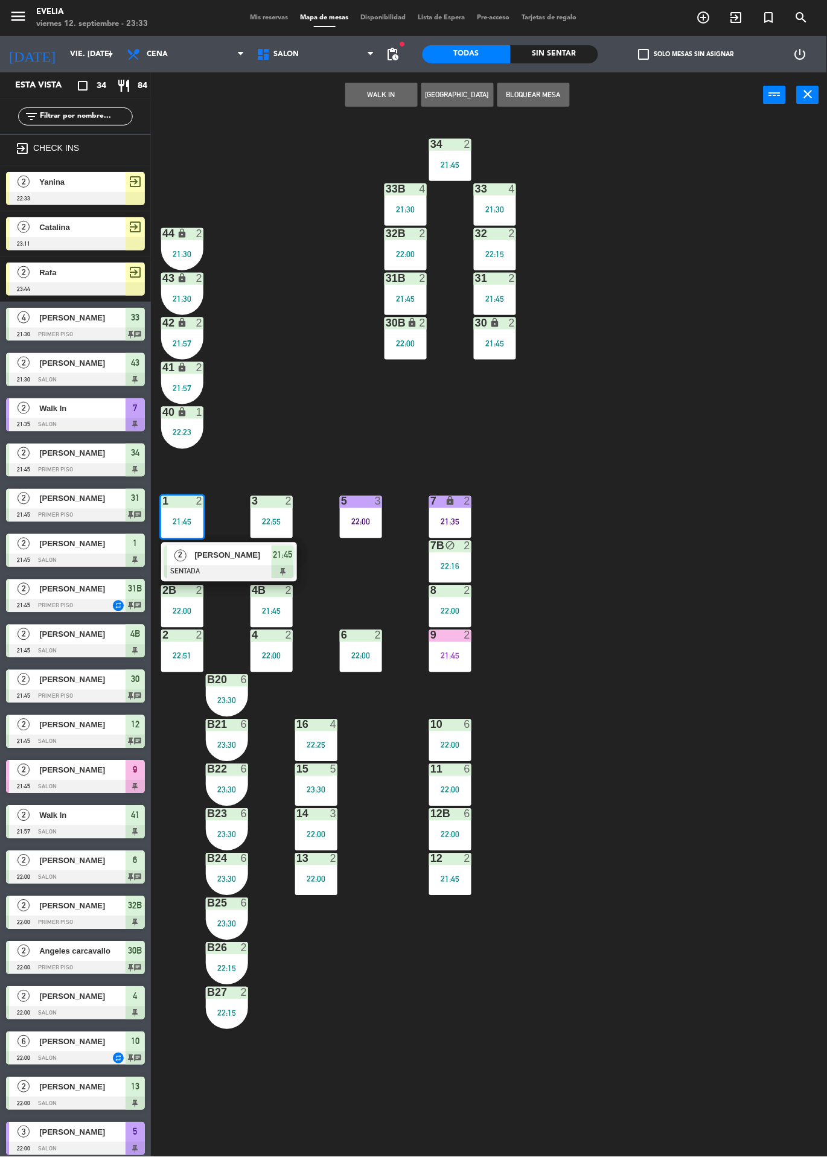
click at [226, 555] on span "[PERSON_NAME]" at bounding box center [232, 555] width 77 height 13
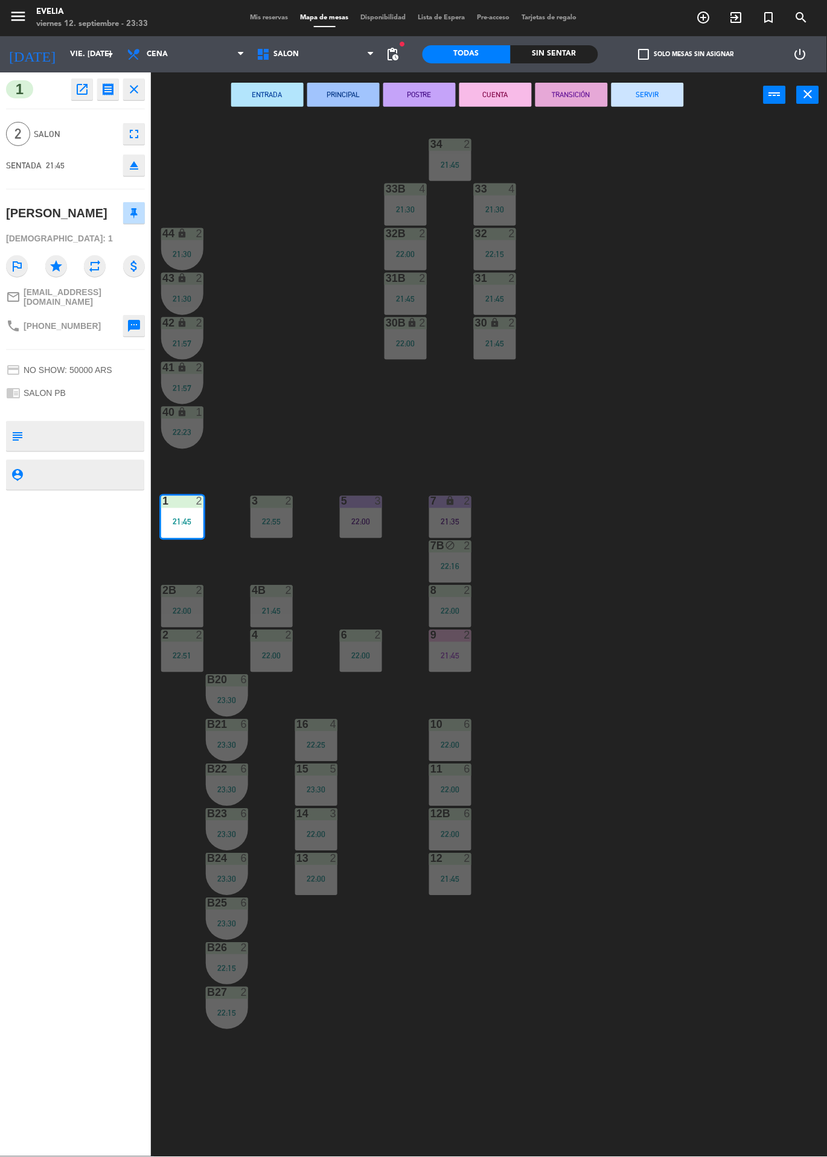
click at [656, 104] on button "SERVIR" at bounding box center [647, 95] width 72 height 24
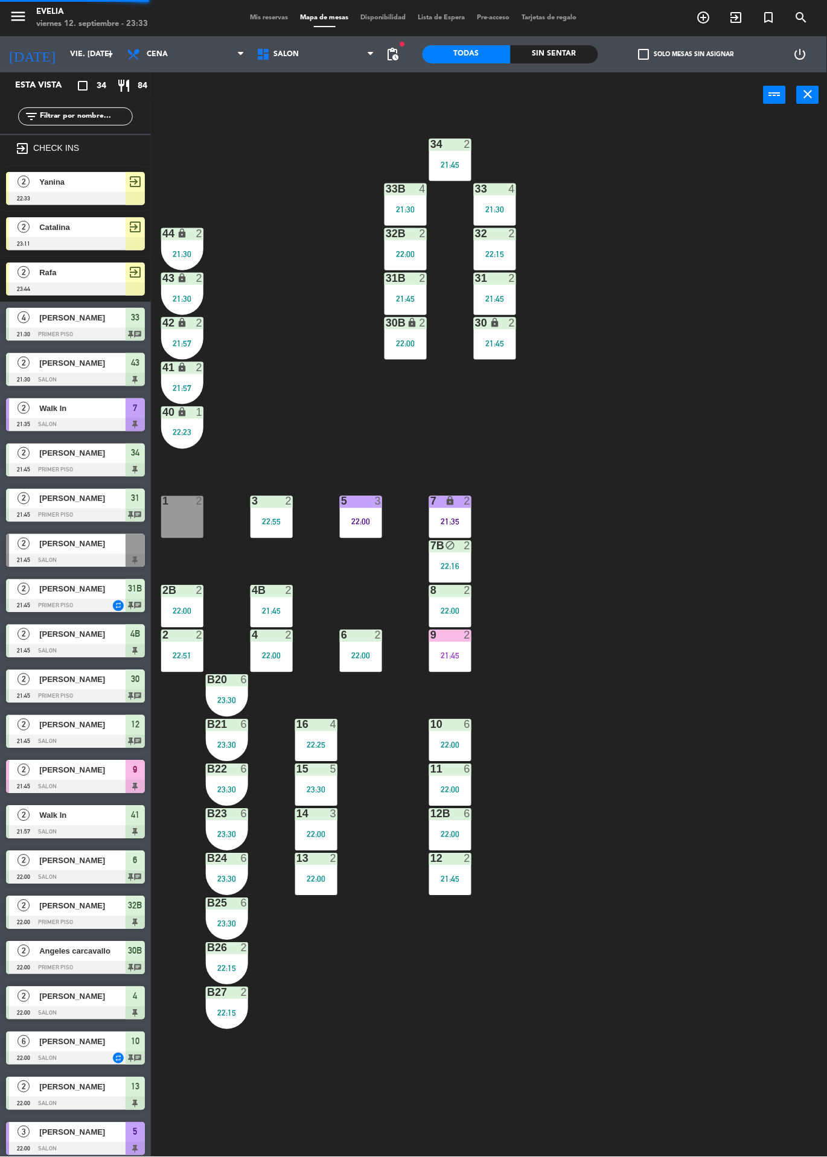
click at [185, 509] on div "1 2" at bounding box center [182, 517] width 42 height 42
click at [400, 98] on button "WALK IN" at bounding box center [381, 95] width 72 height 24
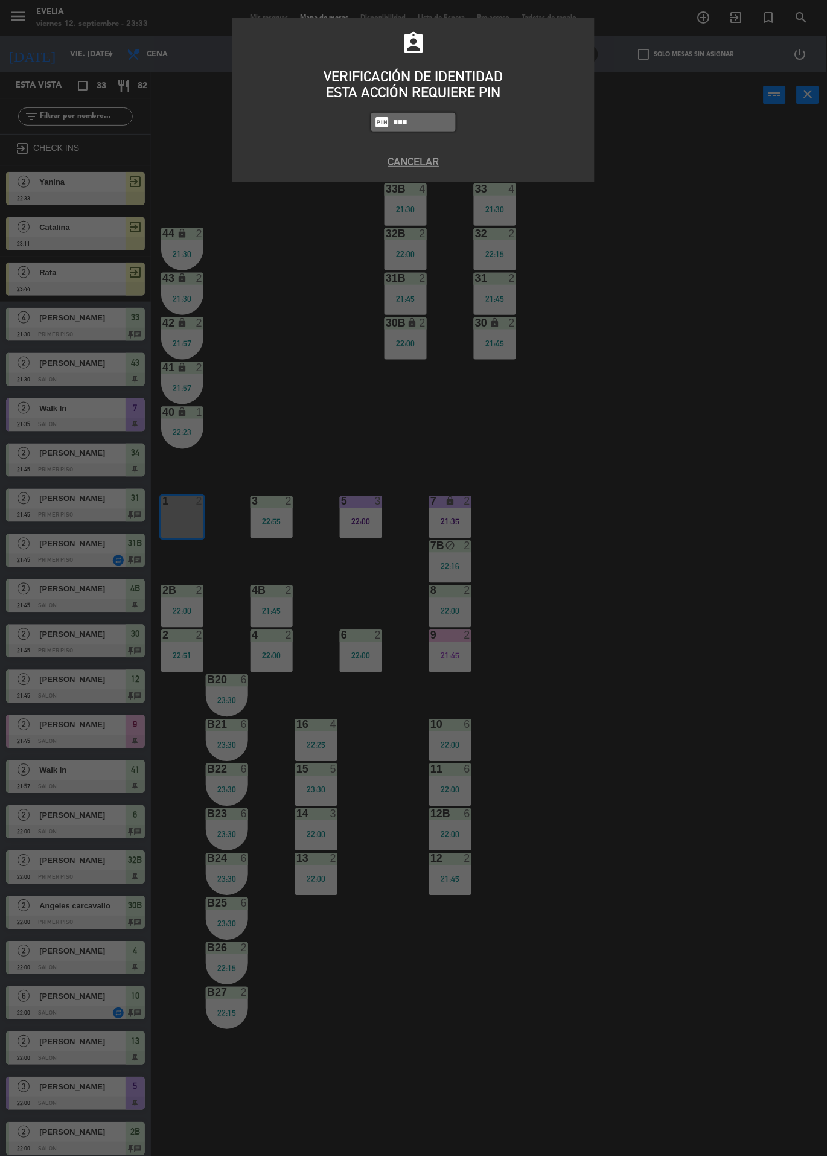
type input "6389"
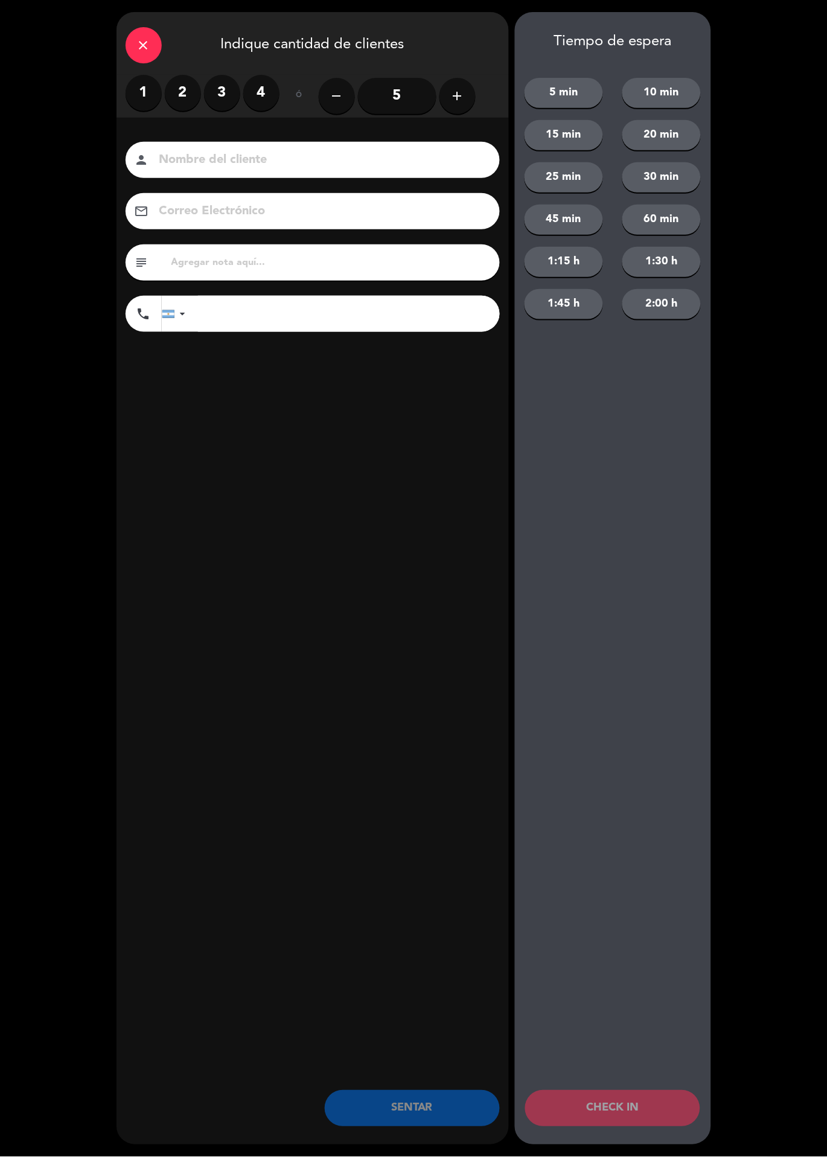
click at [156, 96] on label "1" at bounding box center [144, 93] width 36 height 36
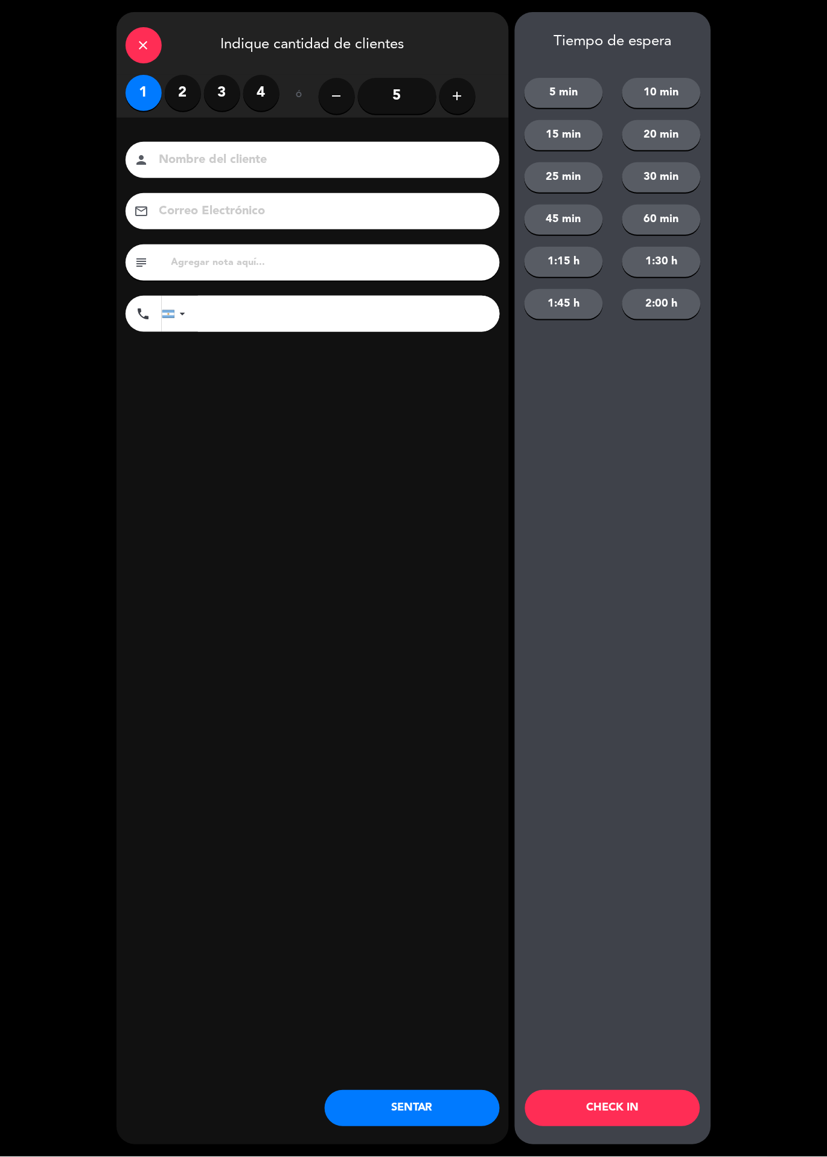
click at [603, 1107] on button "CHECK IN" at bounding box center [612, 1109] width 175 height 36
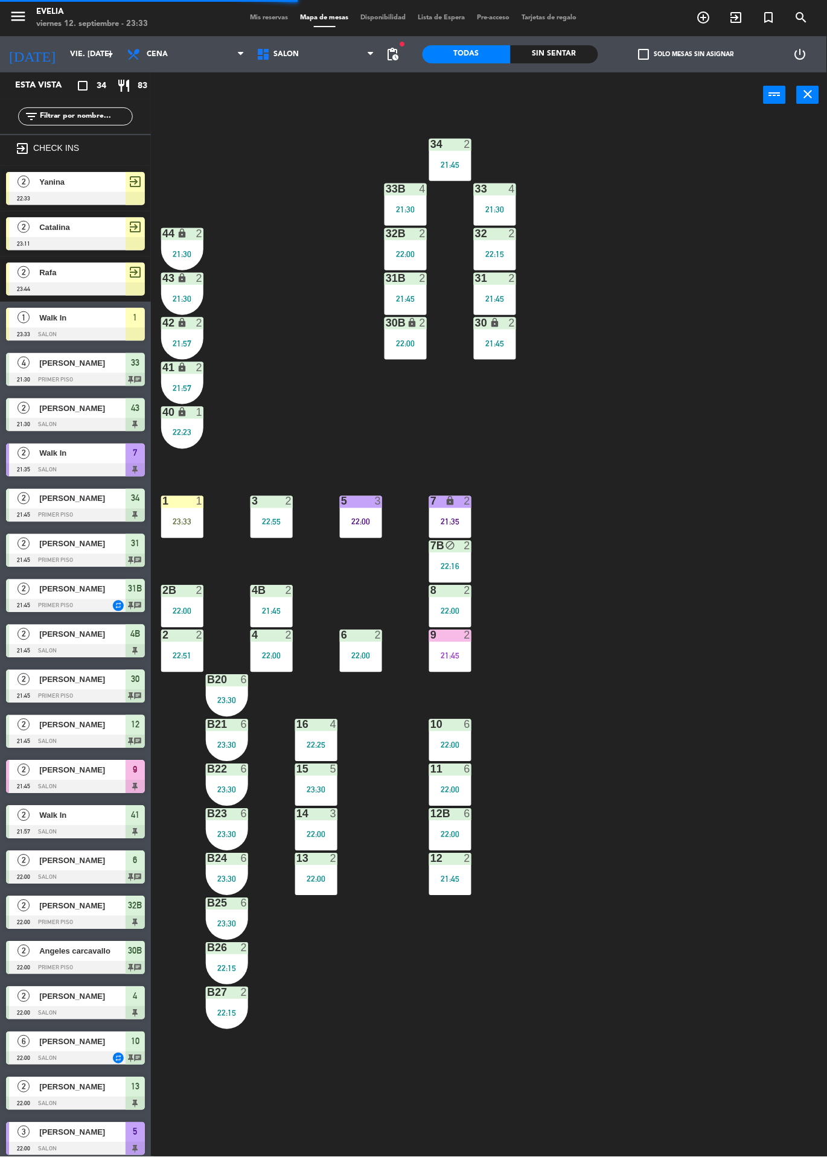
click at [197, 521] on div "23:33" at bounding box center [182, 522] width 42 height 8
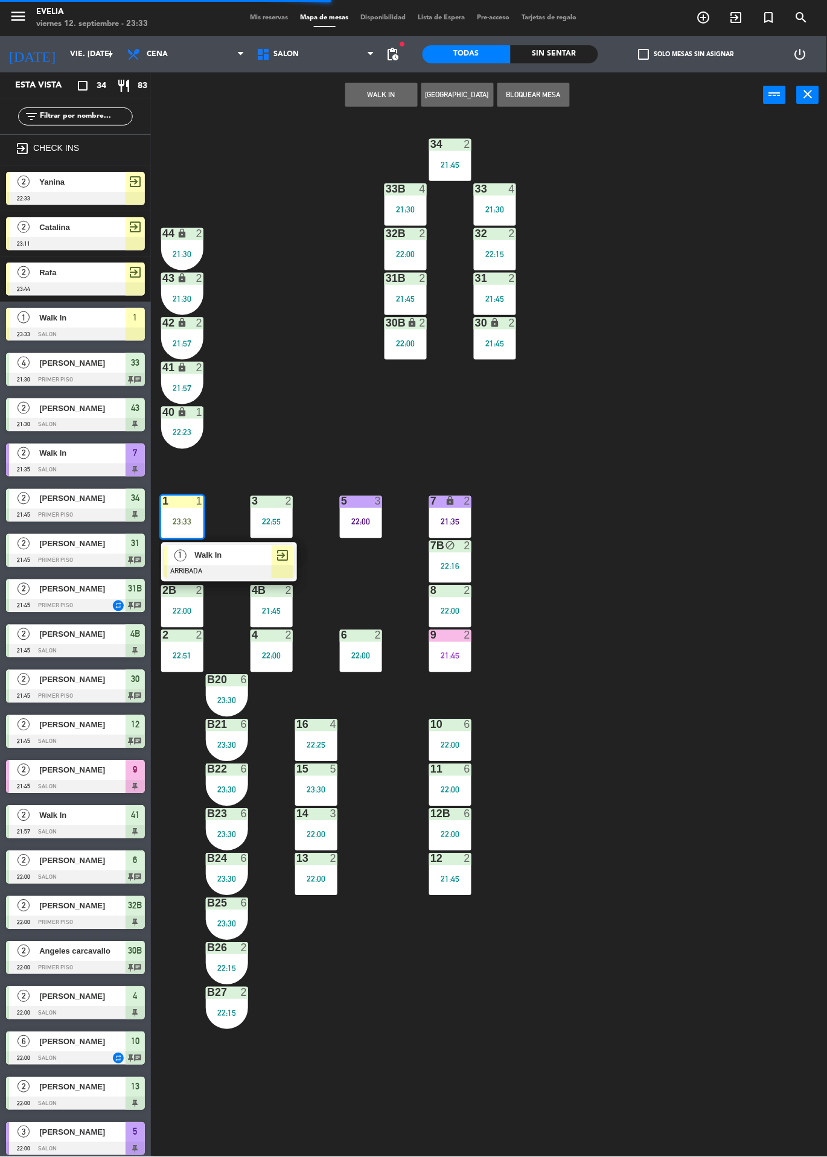
click at [274, 549] on div "exit_to_app" at bounding box center [283, 556] width 22 height 20
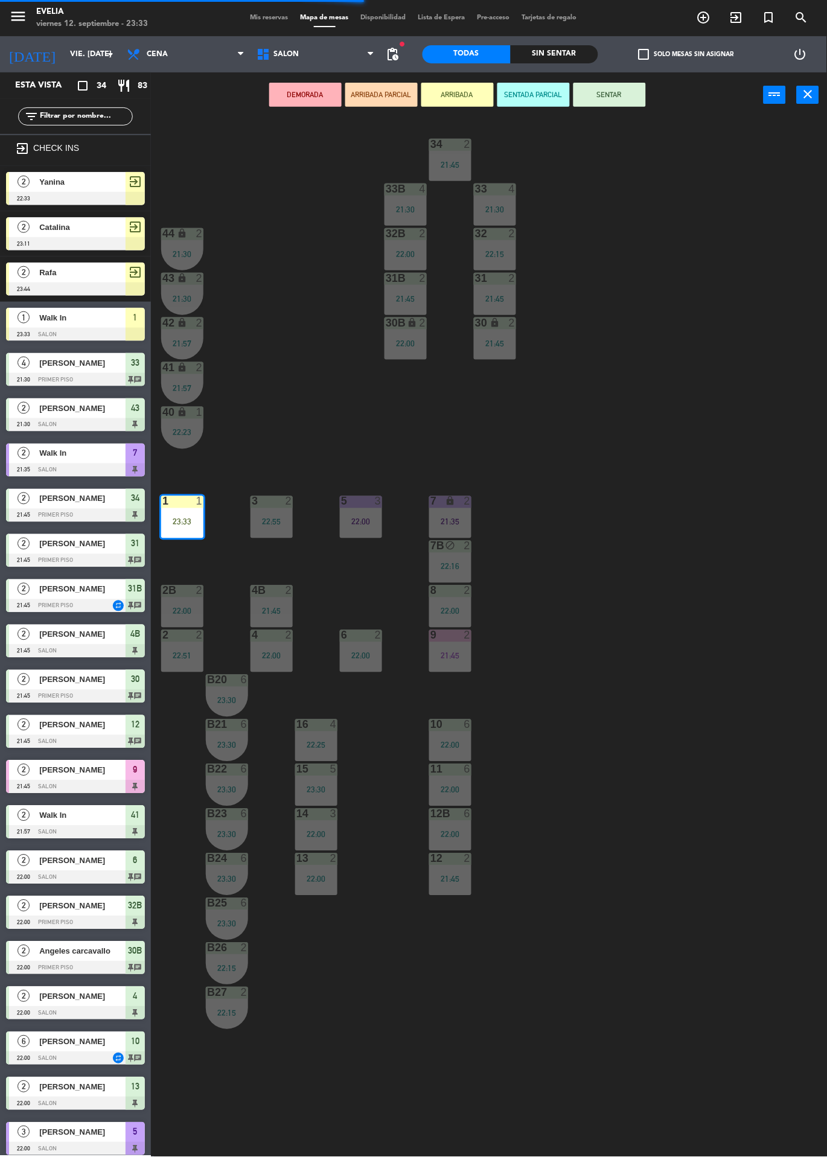
click at [619, 86] on button "SENTAR" at bounding box center [609, 95] width 72 height 24
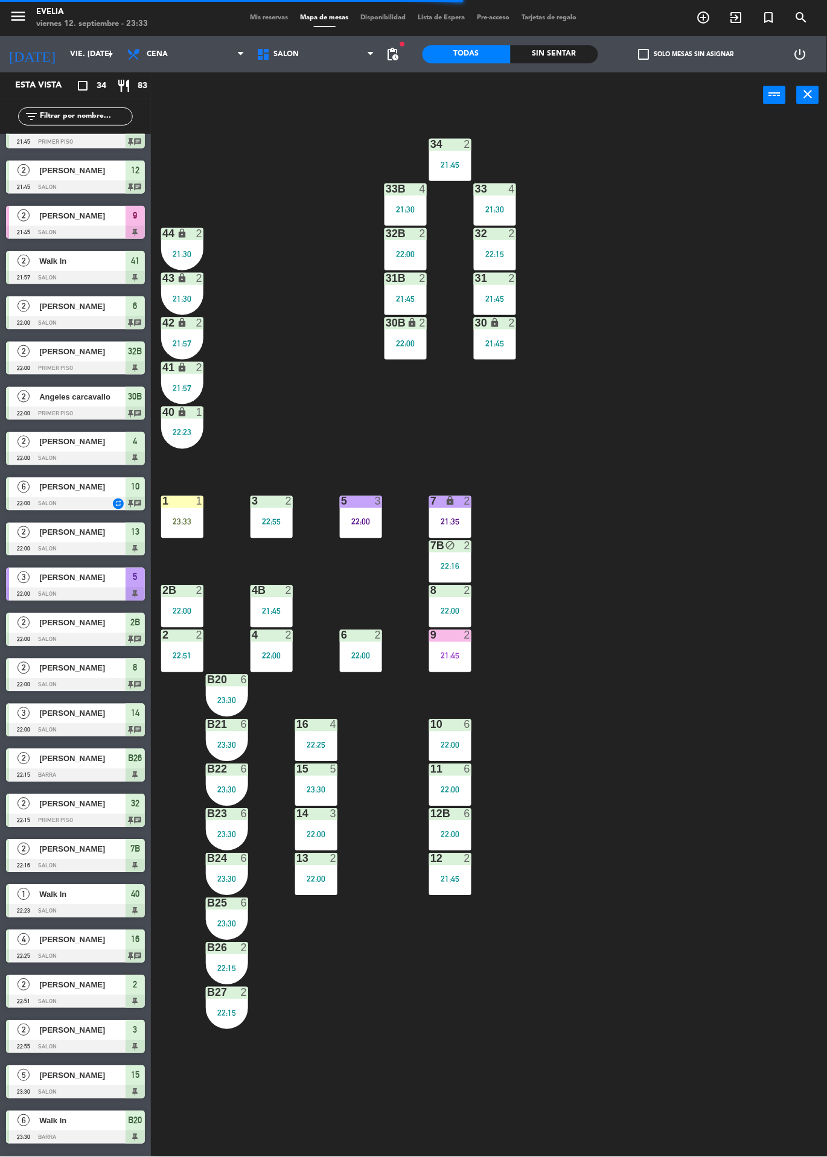
click at [680, 400] on div "34 2 21:45 33B 4 21:30 33 4 21:30 44 lock 2 21:30 32B 2 22:00 32 2 22:15 43 loc…" at bounding box center [492, 637] width 667 height 1039
